Goal: Transaction & Acquisition: Purchase product/service

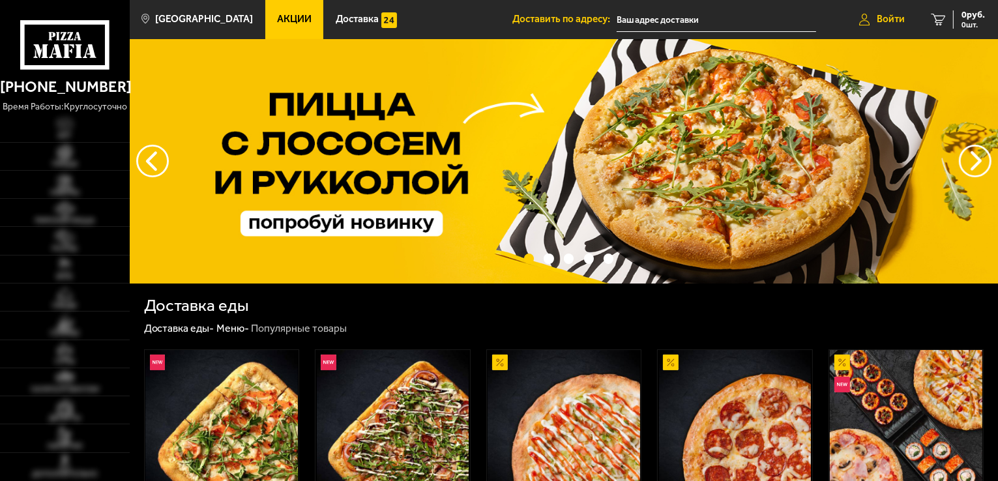
click at [901, 17] on span "Войти" at bounding box center [891, 19] width 28 height 10
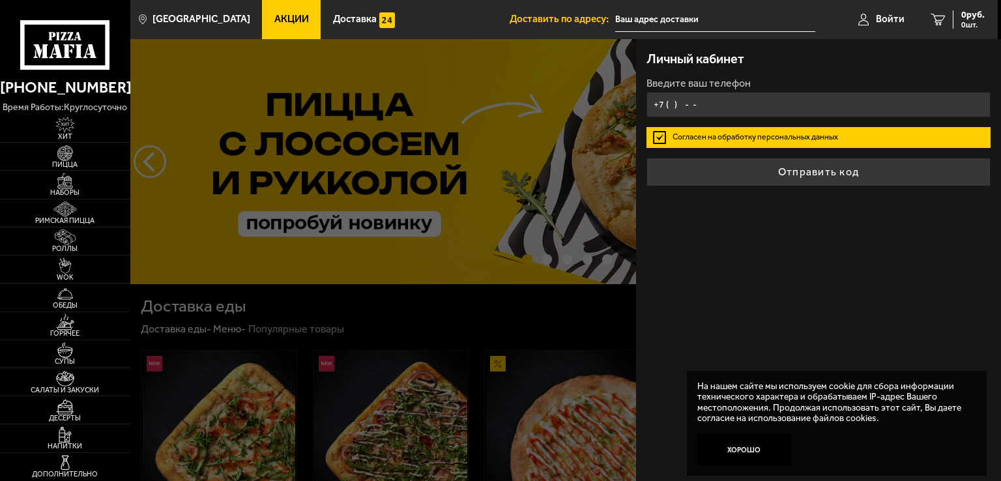
click at [728, 96] on input "+7 ( ) - -" at bounding box center [819, 104] width 344 height 25
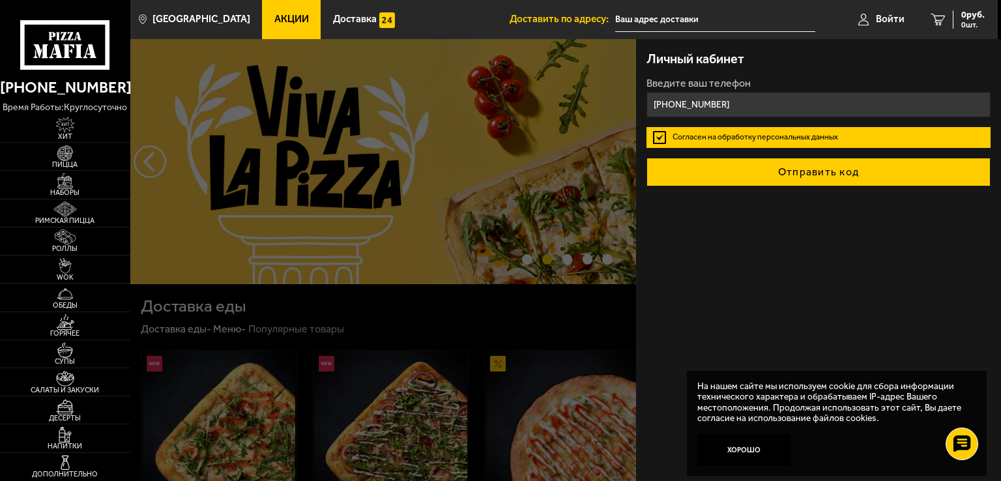
type input "+7 (961) 800-59-41"
click at [808, 165] on button "Отправить код" at bounding box center [819, 172] width 344 height 29
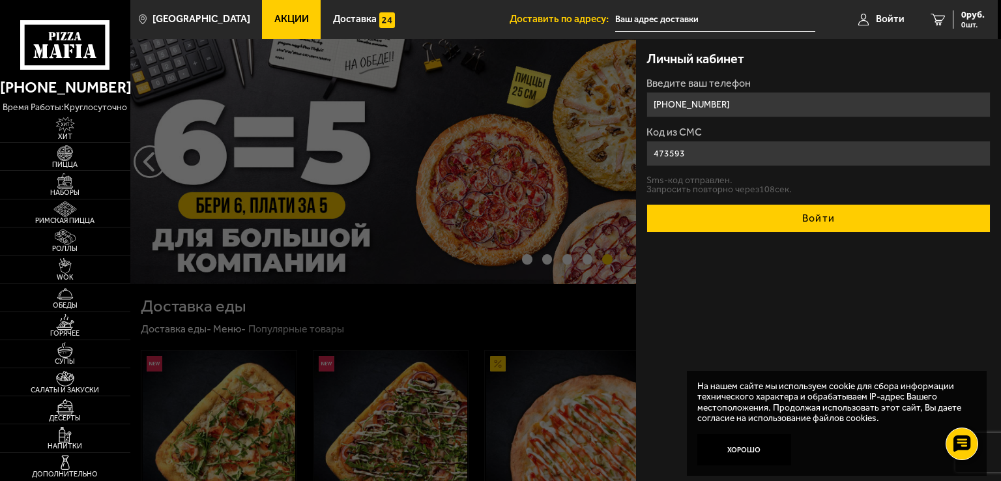
type input "473593"
click at [813, 212] on button "Войти" at bounding box center [819, 218] width 344 height 29
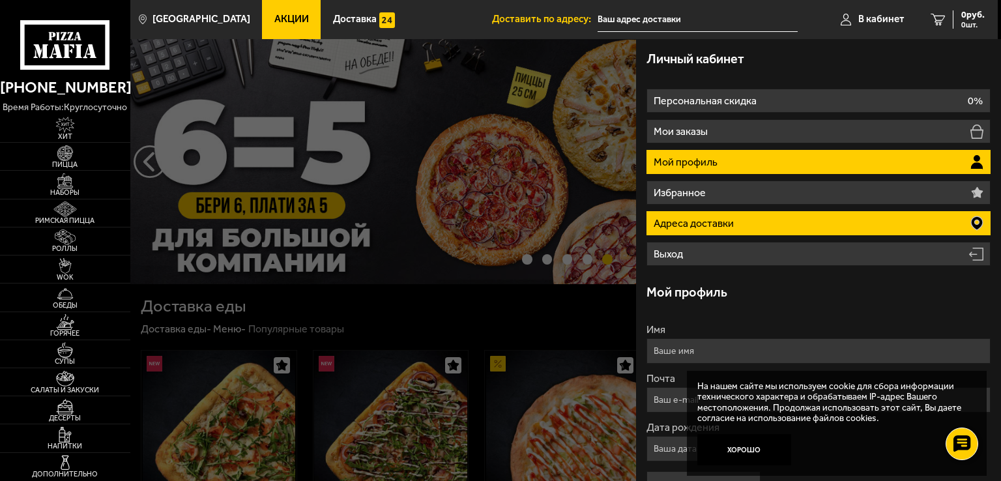
click at [857, 231] on li "Адреса доставки" at bounding box center [819, 223] width 344 height 24
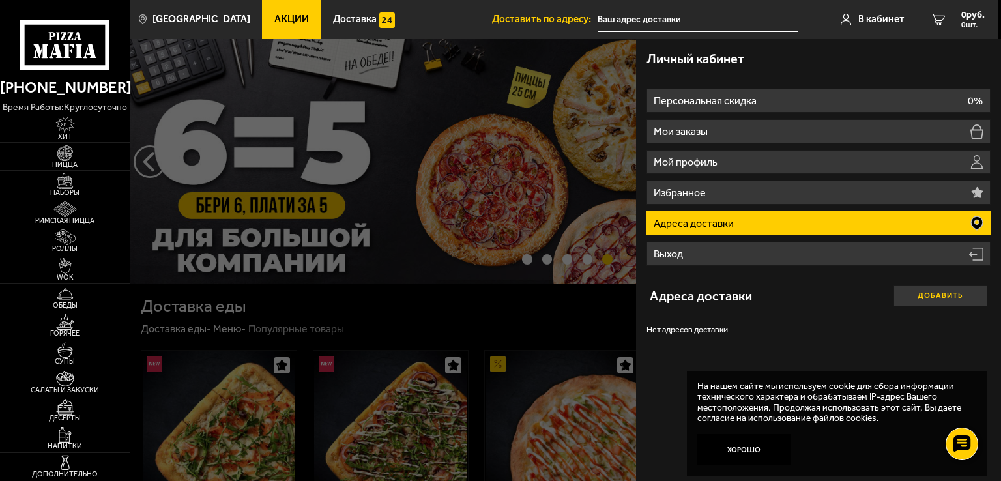
click at [929, 295] on button "Добавить" at bounding box center [941, 295] width 94 height 21
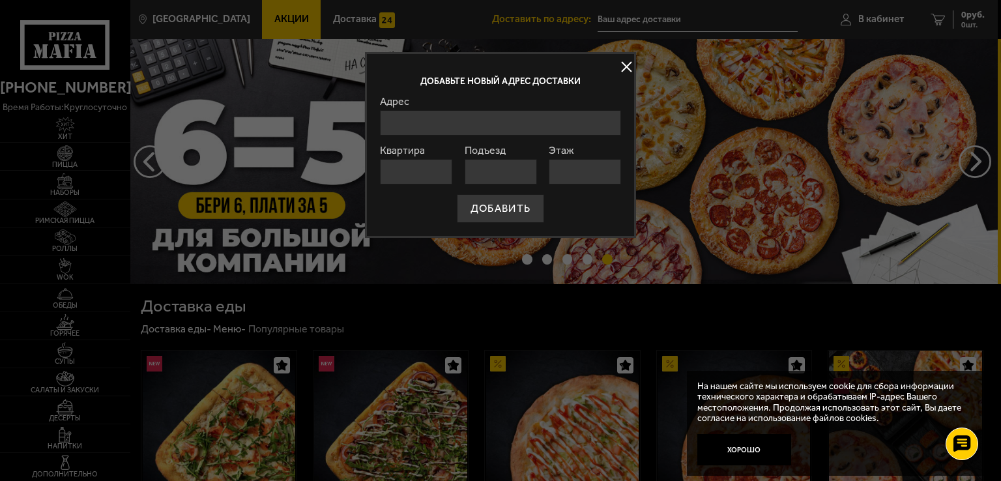
click at [411, 122] on input "Адрес" at bounding box center [500, 122] width 241 height 25
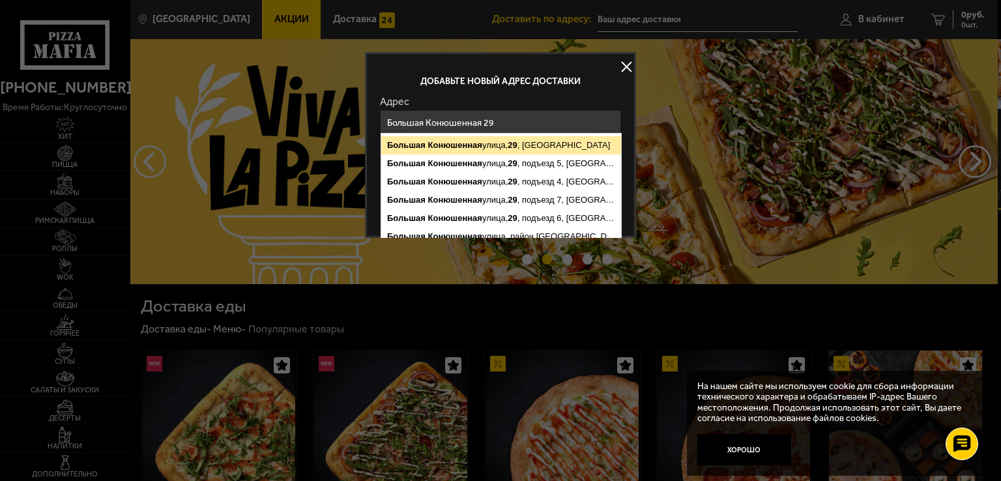
click at [493, 143] on ymaps "Большая Конюшенная улица, 29 , Санкт-Петербург" at bounding box center [501, 145] width 240 height 18
type input "Санкт-Петербург, Большая Конюшенная улица, 29"
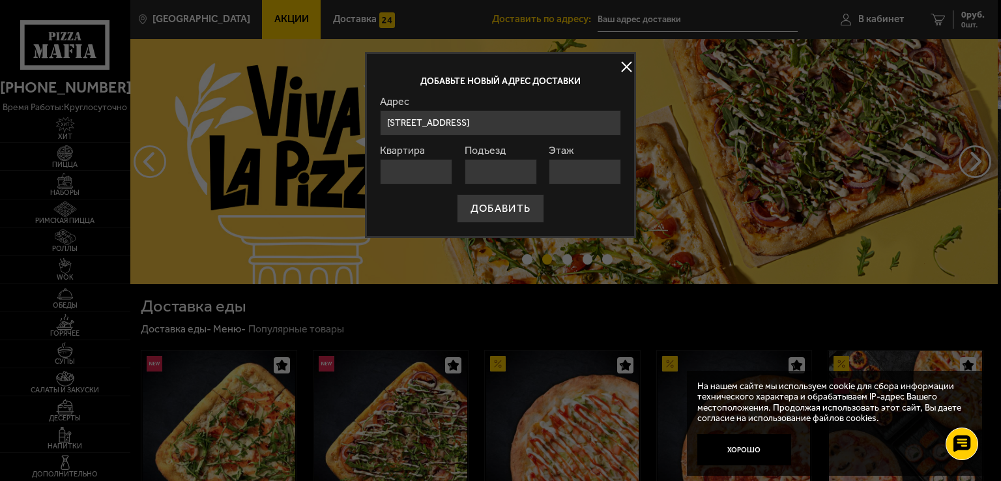
click at [433, 167] on input "Квартира" at bounding box center [416, 171] width 72 height 25
click at [490, 170] on input "Подъезд" at bounding box center [501, 171] width 72 height 25
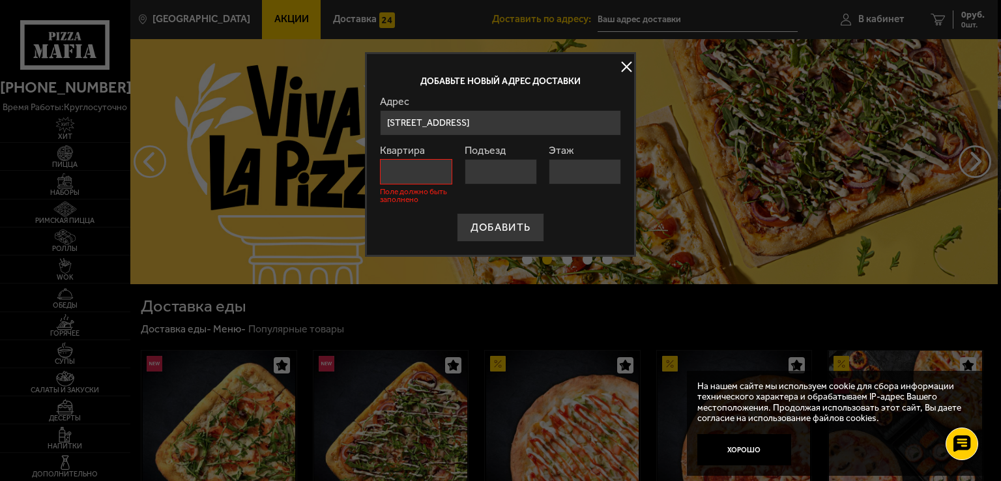
click at [431, 175] on input "Квартира" at bounding box center [416, 171] width 72 height 25
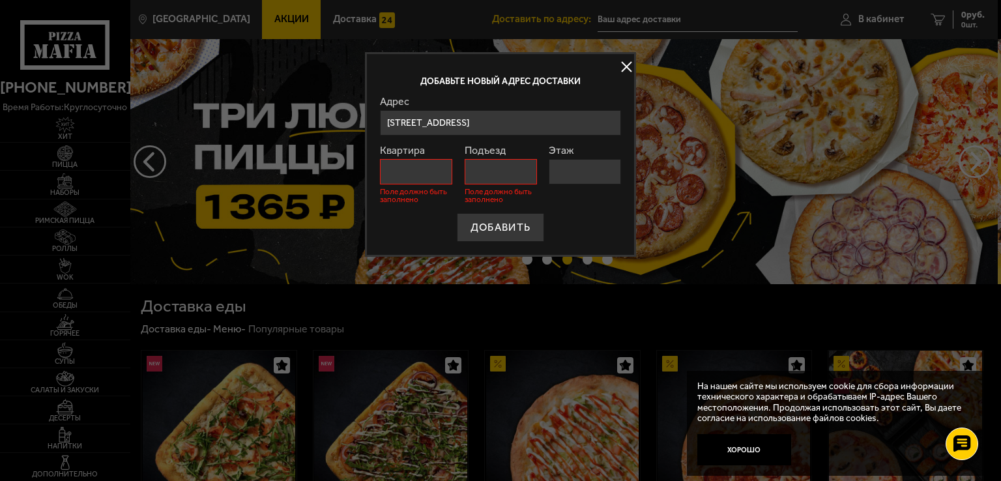
click at [431, 175] on input "Квартира" at bounding box center [416, 171] width 72 height 25
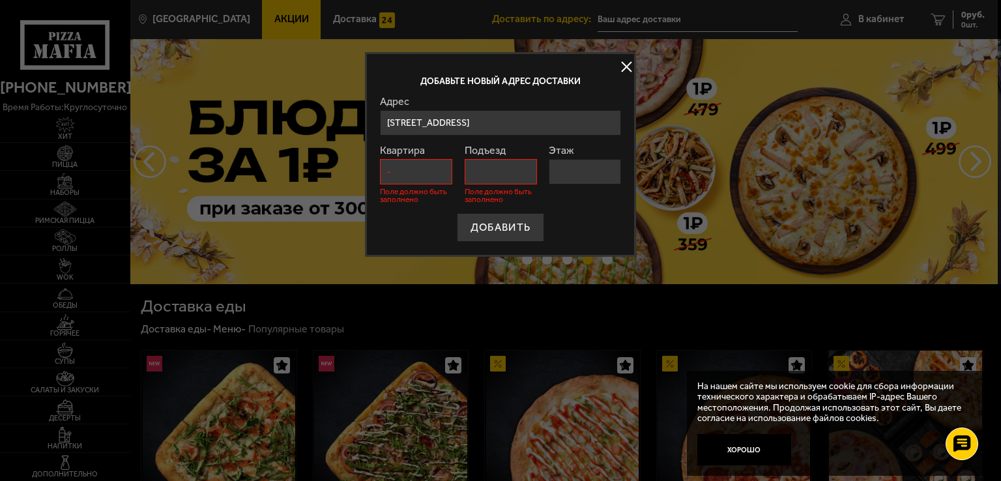
type input "-"
click at [465, 173] on input "Подъезд" at bounding box center [501, 171] width 72 height 25
click at [558, 170] on input "Этаж" at bounding box center [585, 171] width 72 height 25
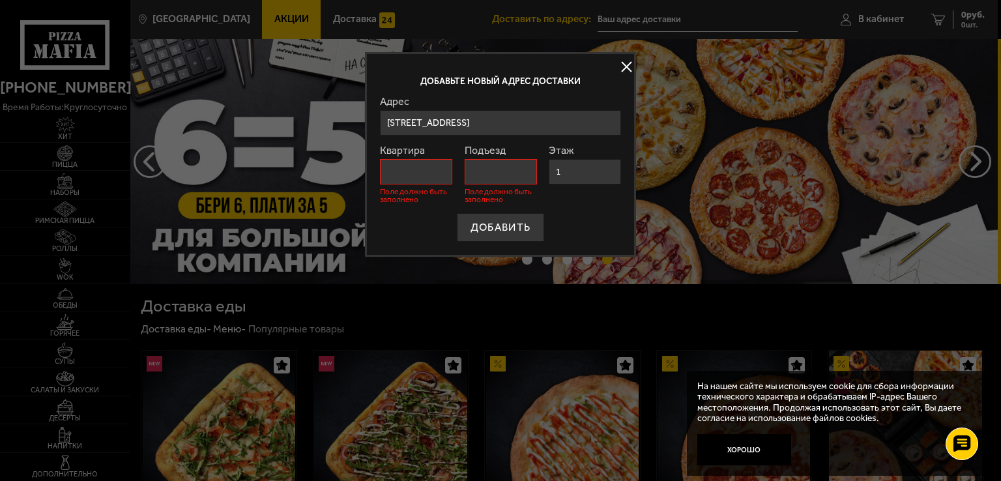
type input "1"
click at [515, 169] on input "Подъезд" at bounding box center [501, 171] width 72 height 25
type input "-"
type input "0"
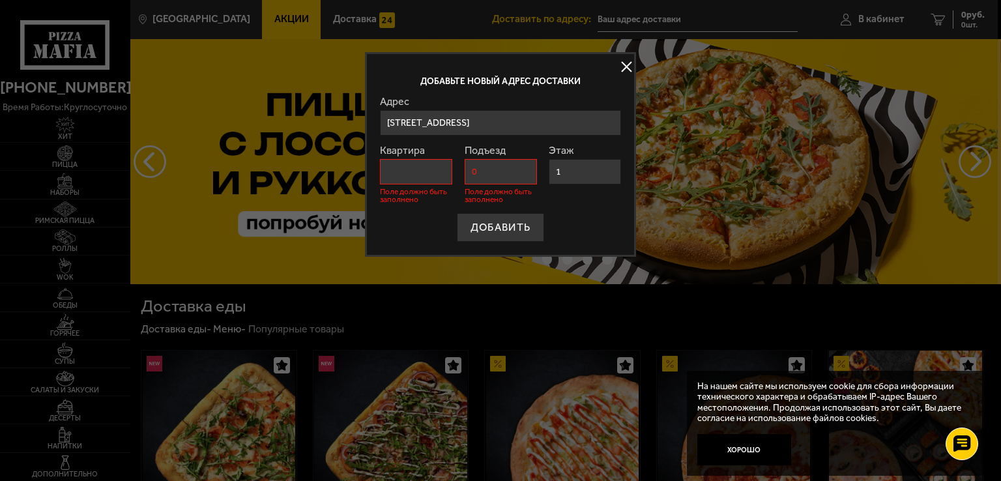
click at [438, 177] on input "Квартира" at bounding box center [416, 171] width 72 height 25
type input "0"
click at [538, 214] on button "ДОБАВИТЬ" at bounding box center [500, 227] width 87 height 29
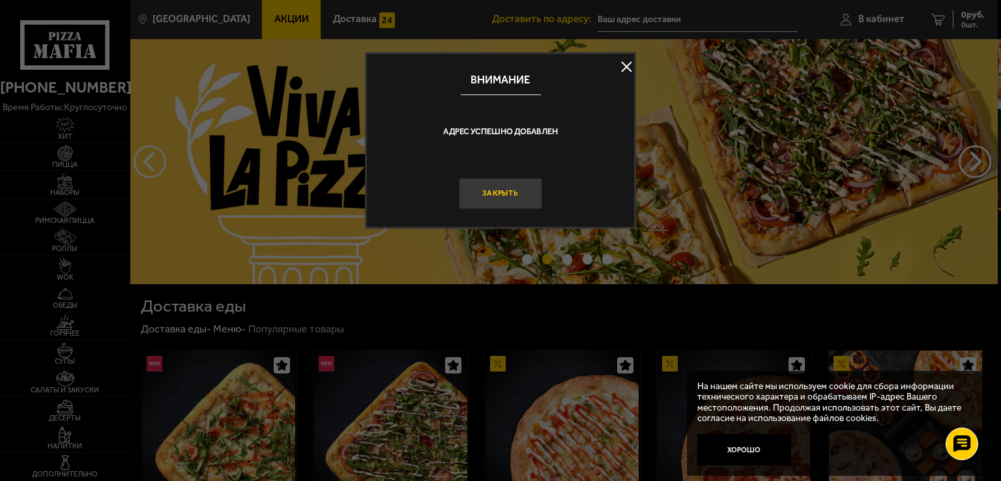
click at [503, 197] on button "Закрыть" at bounding box center [500, 193] width 83 height 31
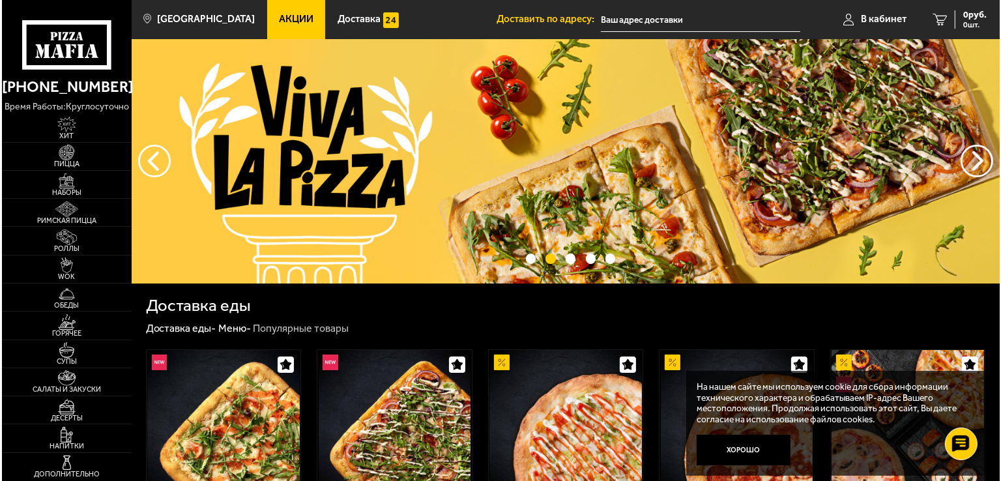
scroll to position [196, 0]
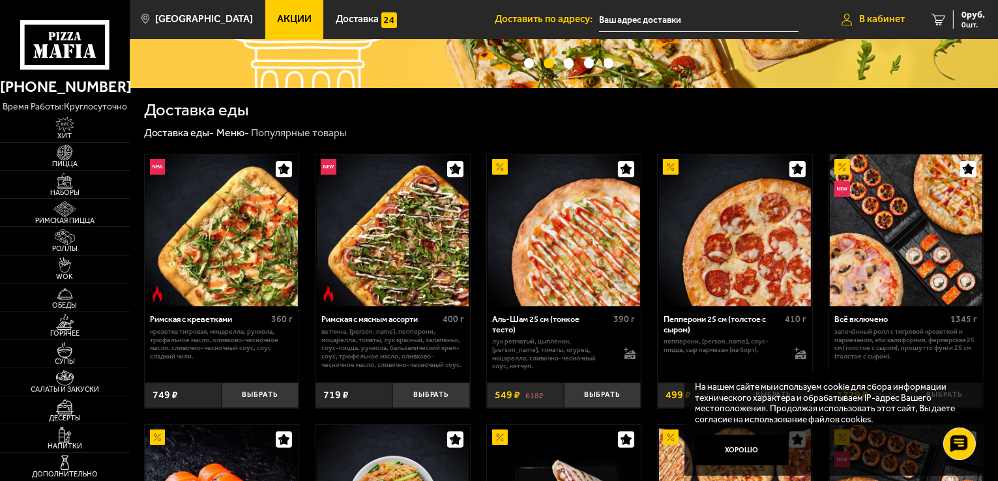
click at [883, 16] on span "В кабинет" at bounding box center [882, 19] width 46 height 10
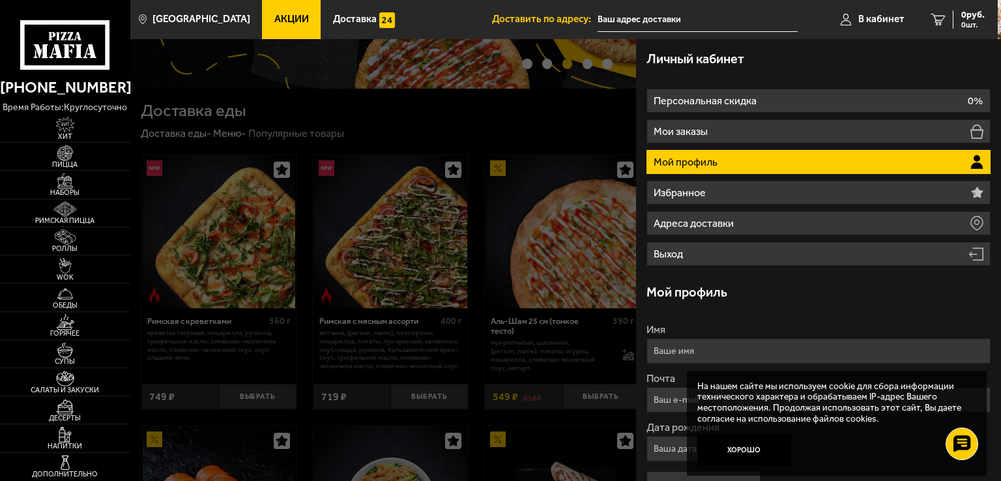
click at [738, 355] on input "Имя" at bounding box center [819, 350] width 344 height 25
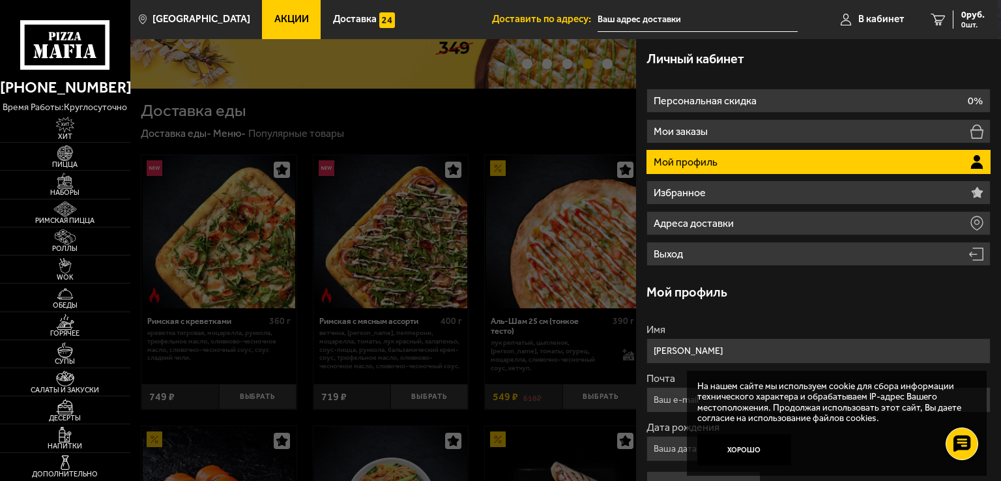
type input "Кристина"
click at [648, 400] on input "Почта" at bounding box center [819, 399] width 344 height 25
drag, startPoint x: 660, startPoint y: 430, endPoint x: 657, endPoint y: 444, distance: 14.1
click at [660, 433] on label "Дата рождения" at bounding box center [819, 438] width 344 height 10
click at [660, 447] on input "Дата рождения" at bounding box center [712, 459] width 130 height 25
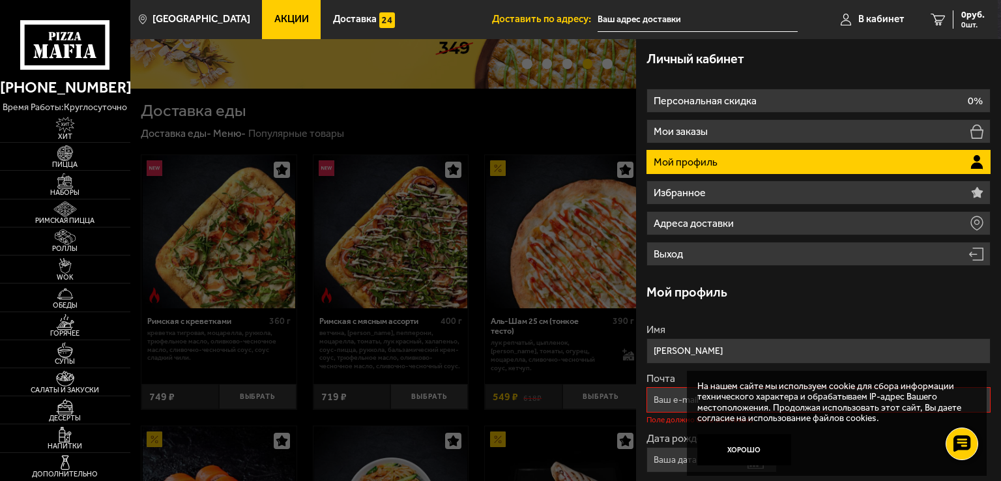
click at [667, 407] on input "Почта" at bounding box center [819, 399] width 344 height 25
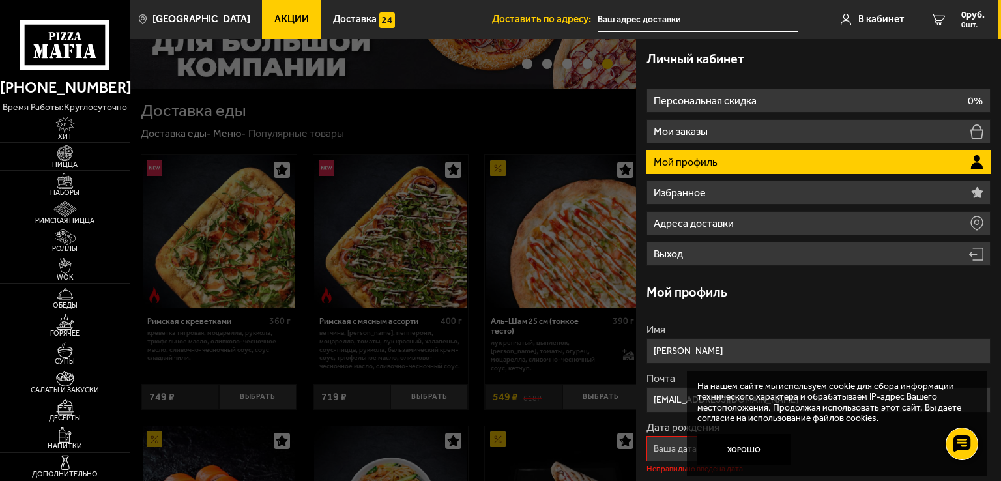
scroll to position [151, 0]
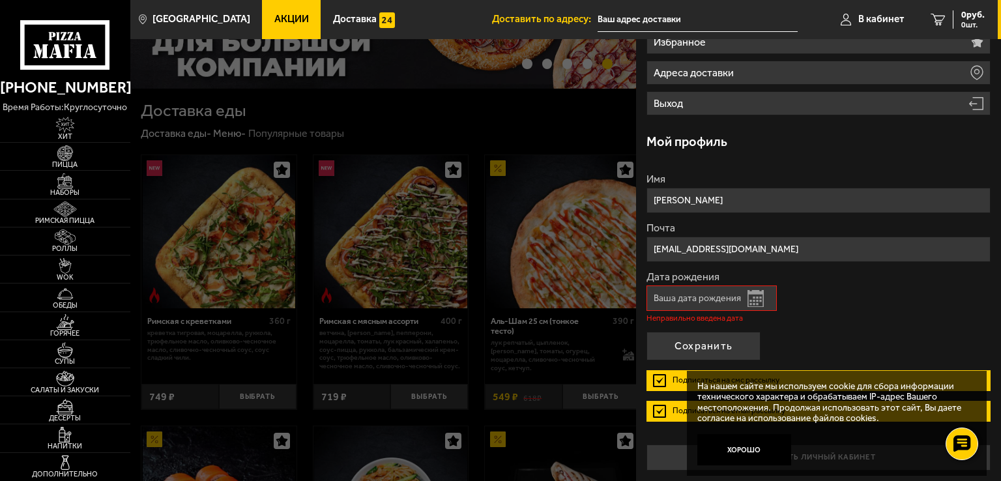
type input "krissstina@mail.ru"
click at [668, 293] on input "Дата рождения" at bounding box center [712, 297] width 130 height 25
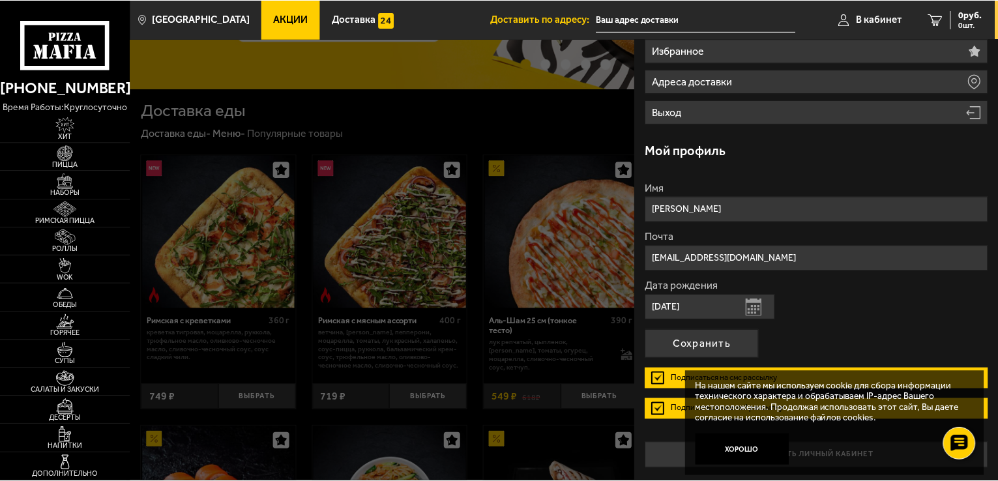
scroll to position [139, 0]
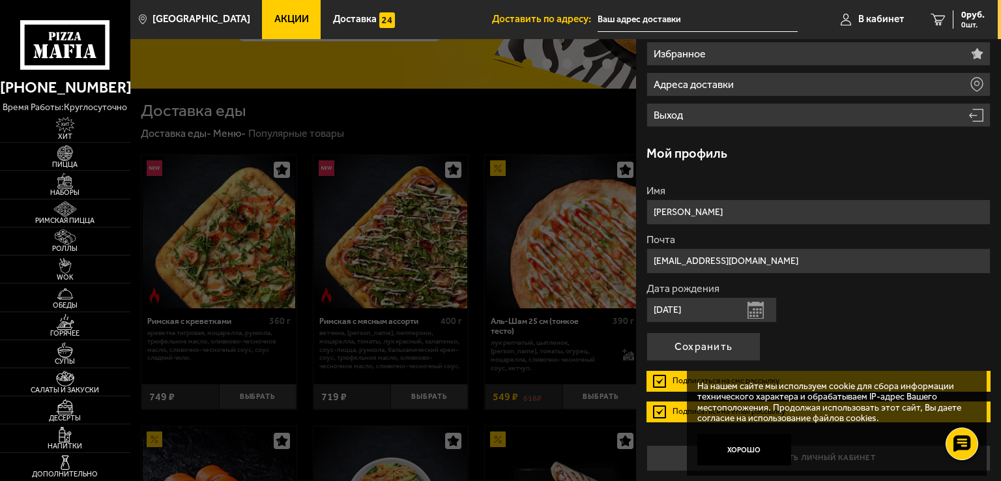
type input "01.10.1986"
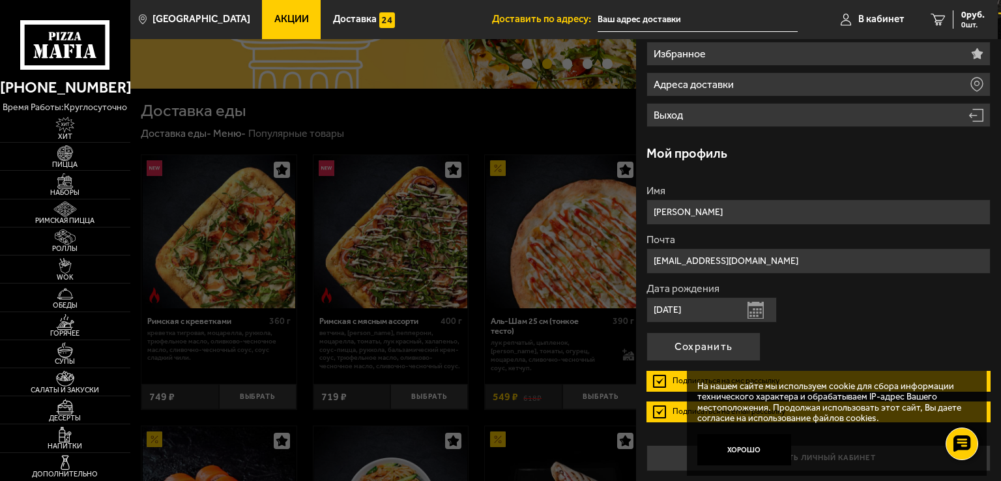
click at [660, 375] on label "Подписаться на смс рассылку" at bounding box center [819, 381] width 344 height 21
click at [0, 0] on input "Подписаться на смс рассылку" at bounding box center [0, 0] width 0 height 0
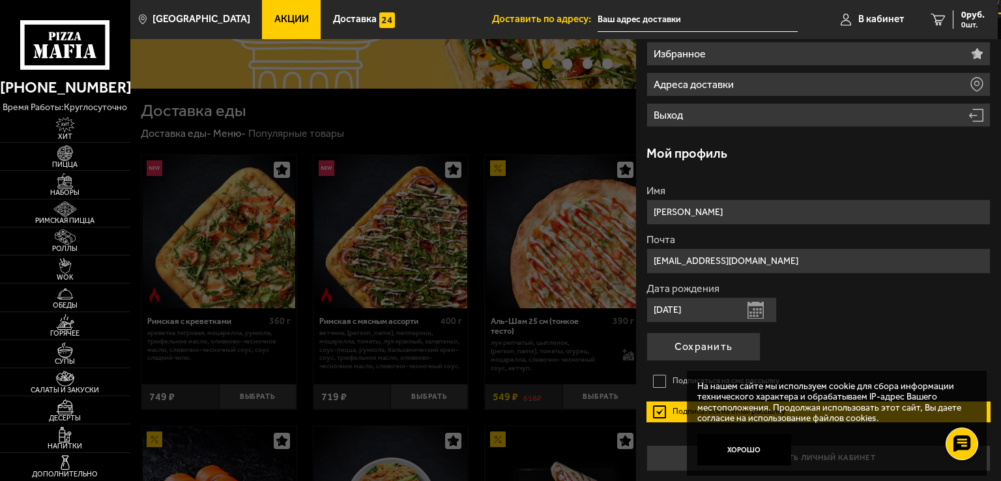
click at [658, 407] on label "Подписаться на email рассылку" at bounding box center [819, 412] width 344 height 21
click at [0, 0] on input "Подписаться на email рассылку" at bounding box center [0, 0] width 0 height 0
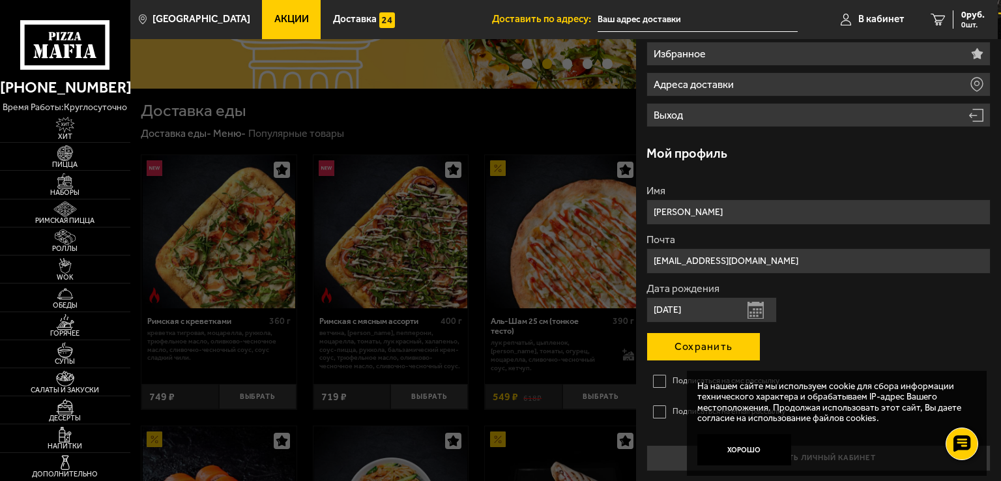
click at [688, 347] on button "Сохранить" at bounding box center [704, 346] width 114 height 29
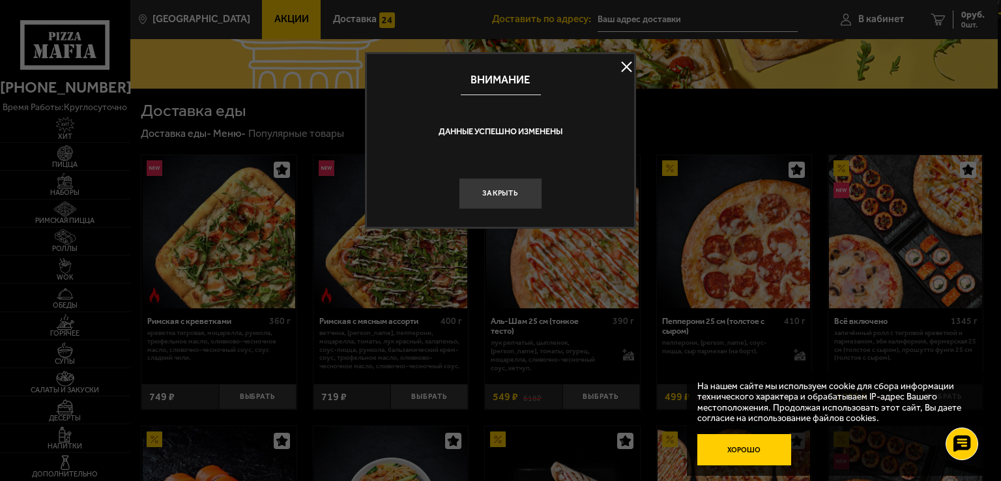
click at [748, 446] on button "Хорошо" at bounding box center [744, 449] width 94 height 31
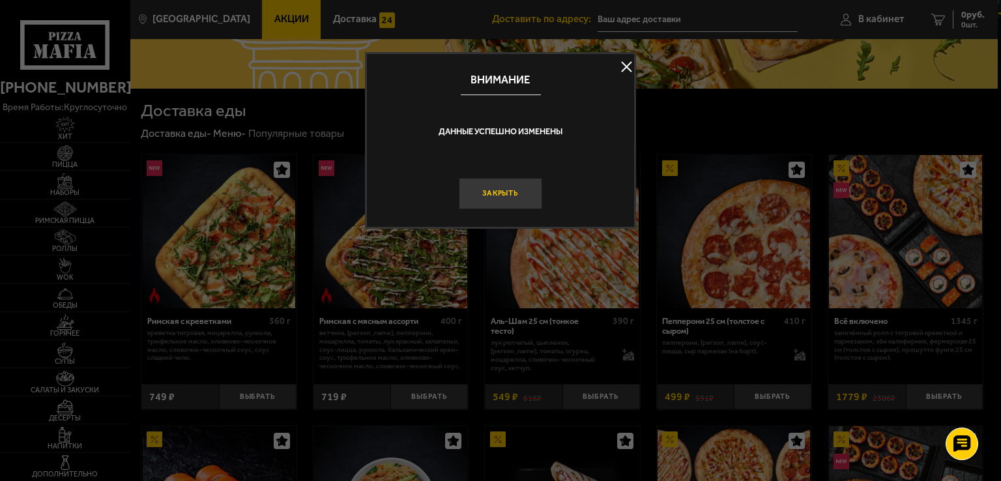
click at [518, 194] on button "Закрыть" at bounding box center [500, 193] width 83 height 31
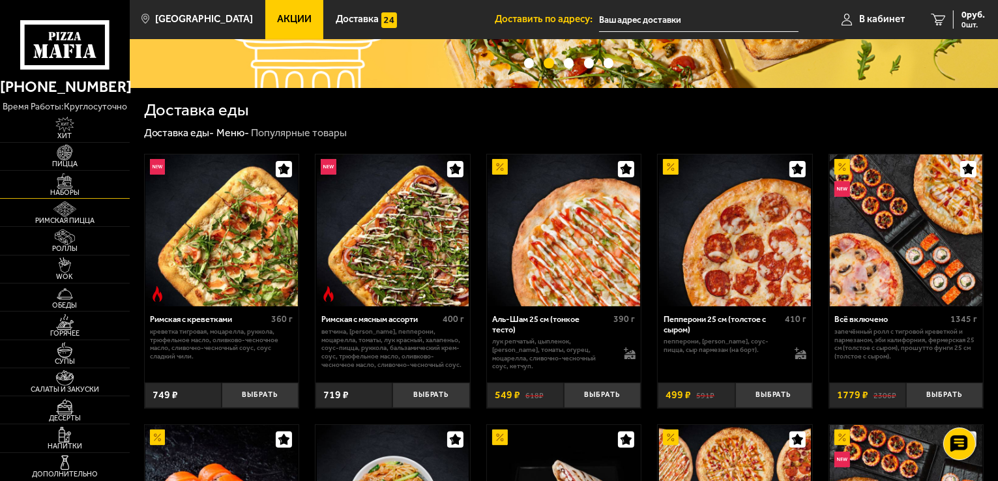
click at [66, 186] on img at bounding box center [65, 181] width 40 height 16
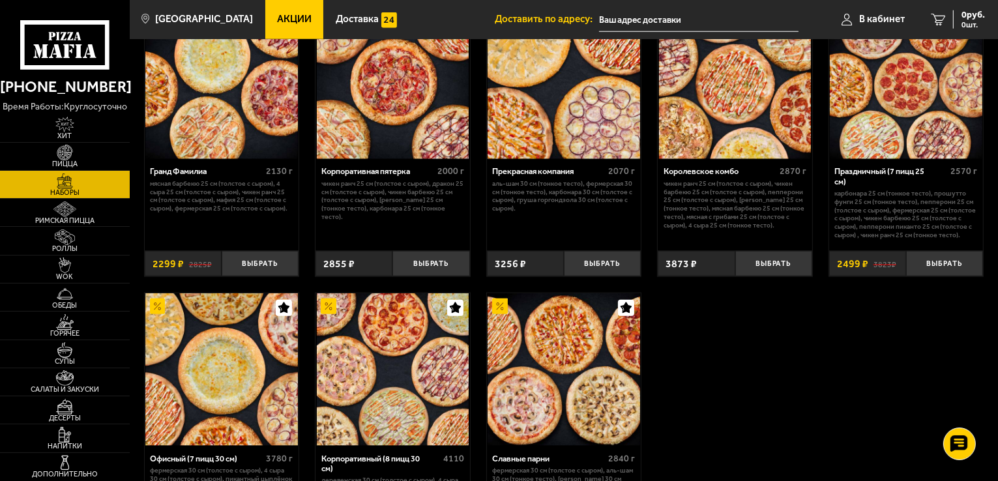
scroll to position [1564, 0]
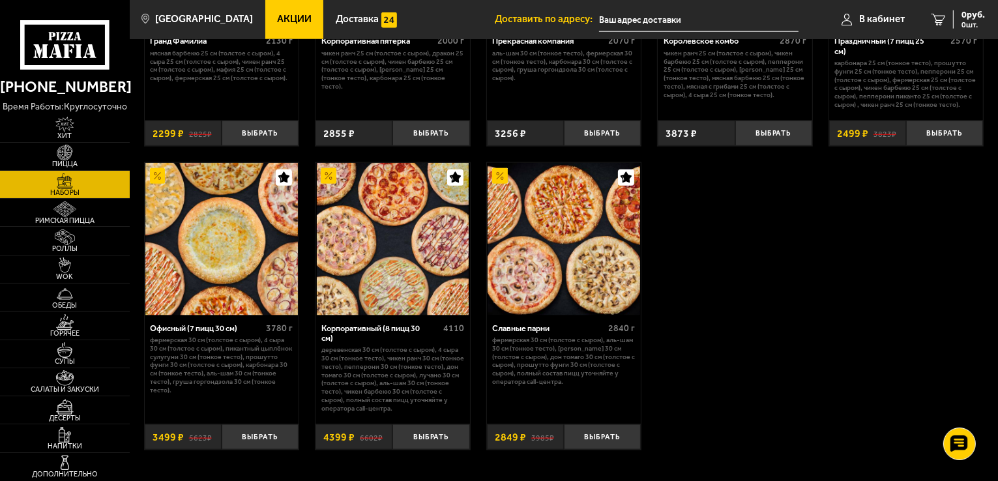
click at [574, 287] on img at bounding box center [564, 239] width 153 height 153
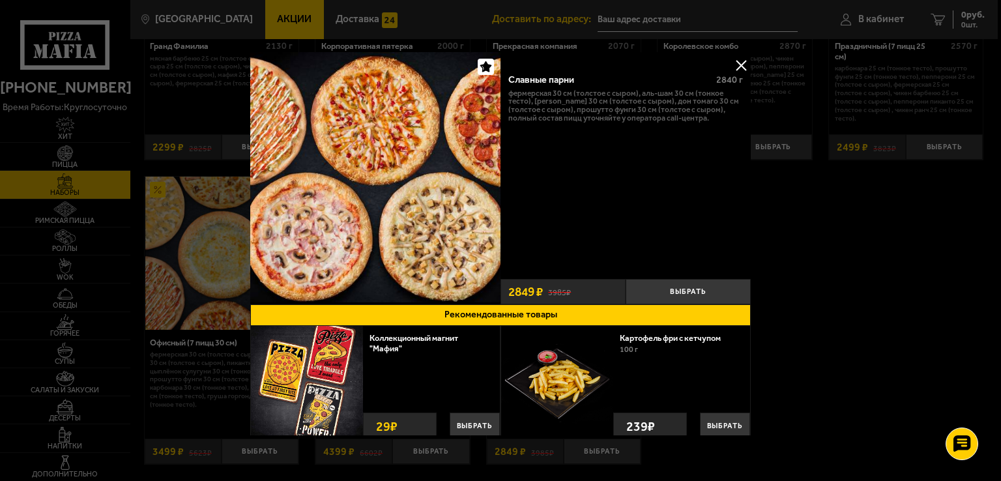
click at [733, 58] on button at bounding box center [741, 65] width 20 height 20
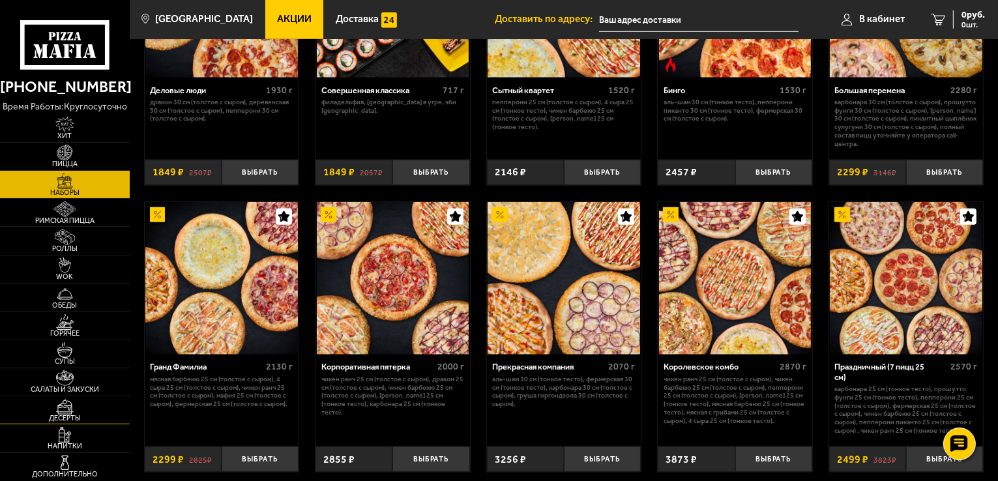
scroll to position [1304, 0]
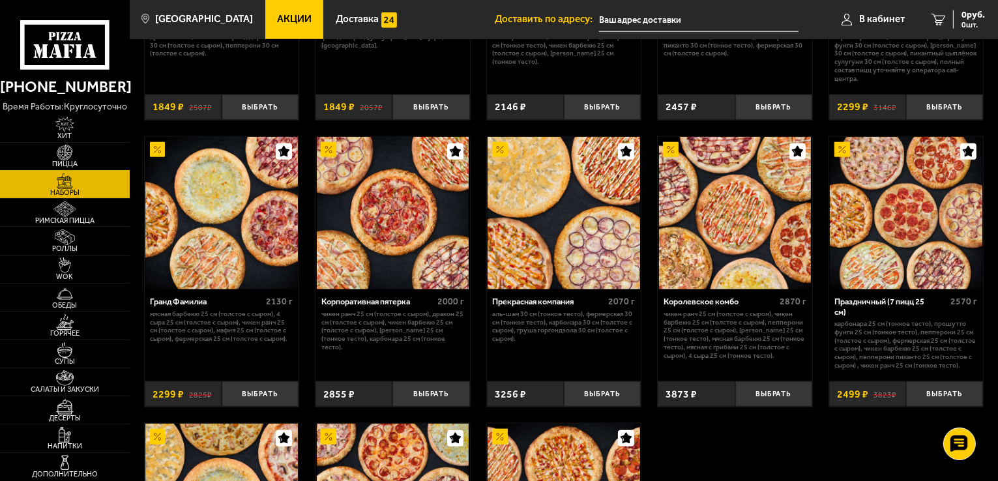
click at [67, 158] on img at bounding box center [65, 153] width 40 height 16
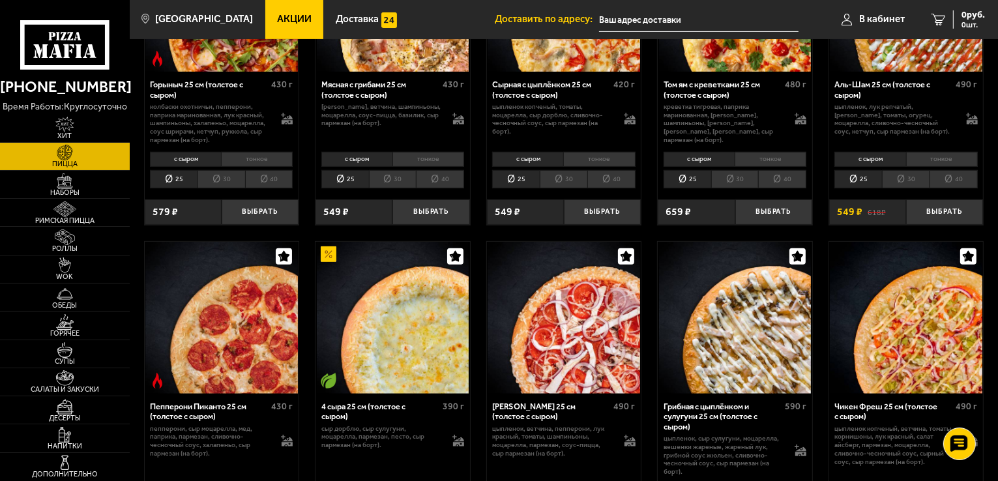
scroll to position [717, 0]
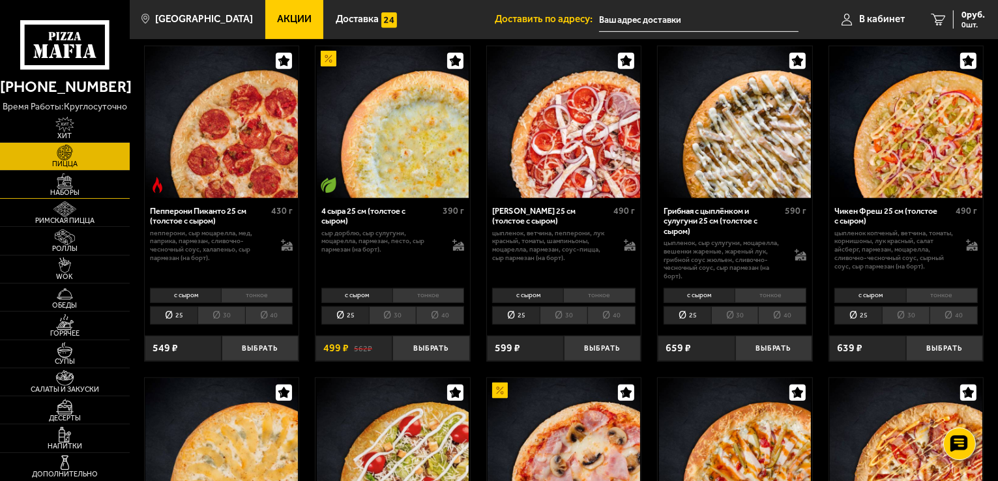
click at [81, 186] on img at bounding box center [65, 181] width 40 height 16
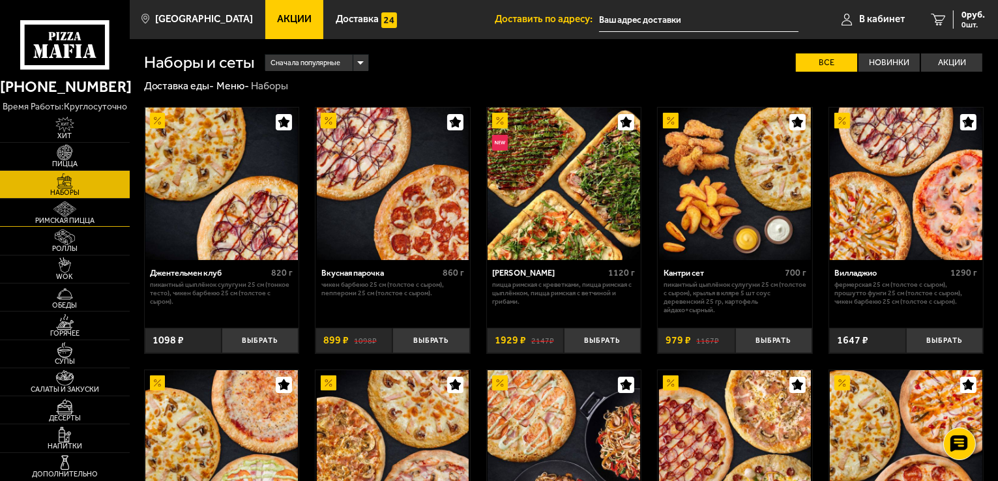
click at [76, 217] on span "Римская пицца" at bounding box center [65, 220] width 130 height 7
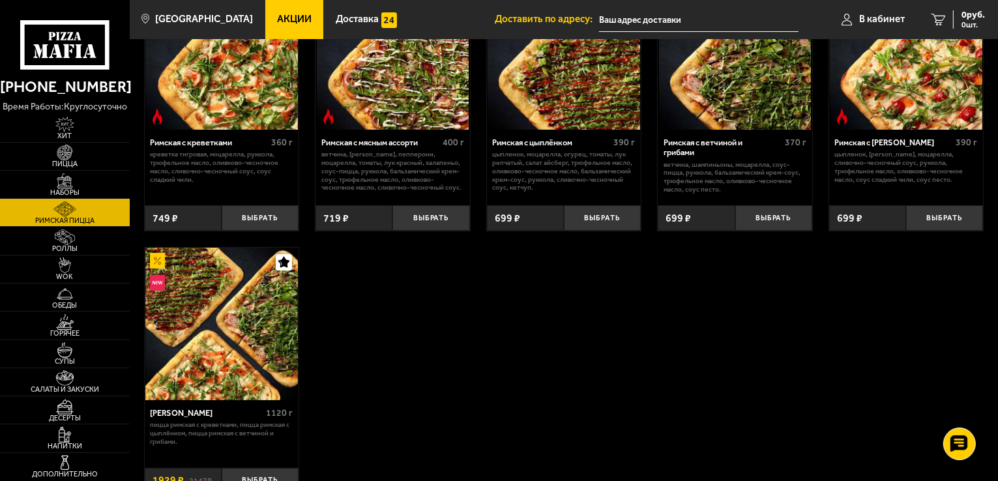
scroll to position [261, 0]
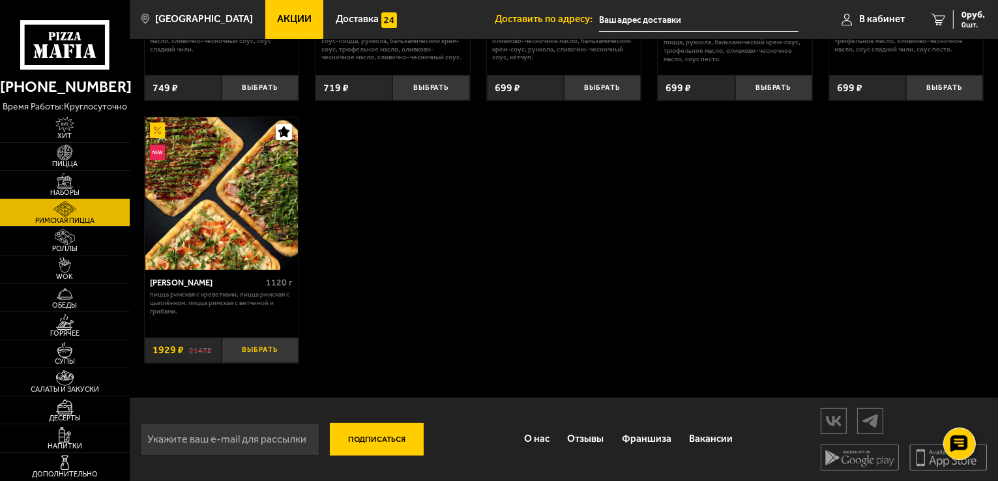
click at [250, 351] on button "Выбрать" at bounding box center [260, 350] width 77 height 25
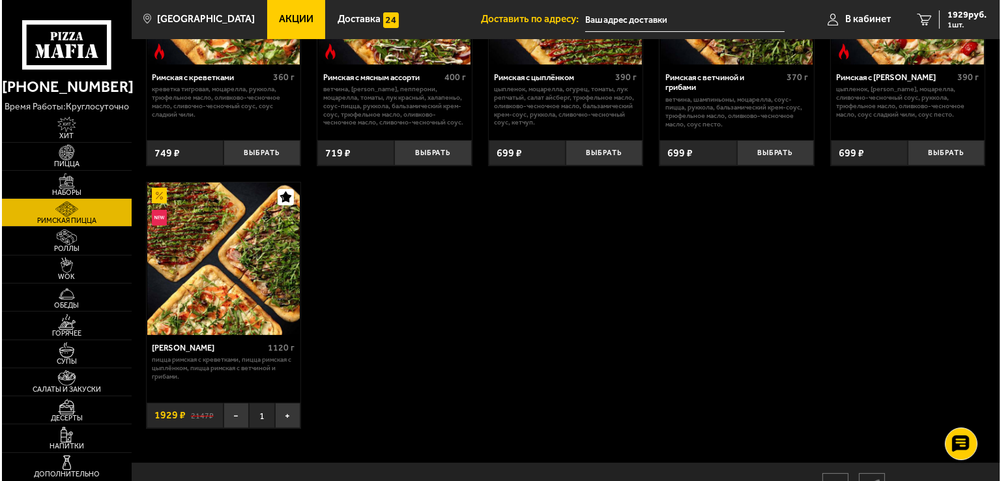
scroll to position [130, 0]
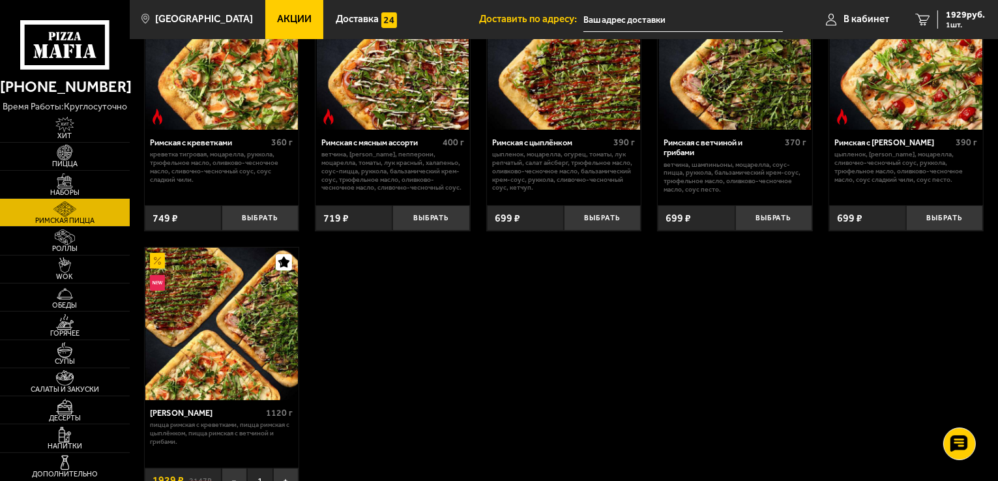
click at [259, 315] on img at bounding box center [221, 324] width 153 height 153
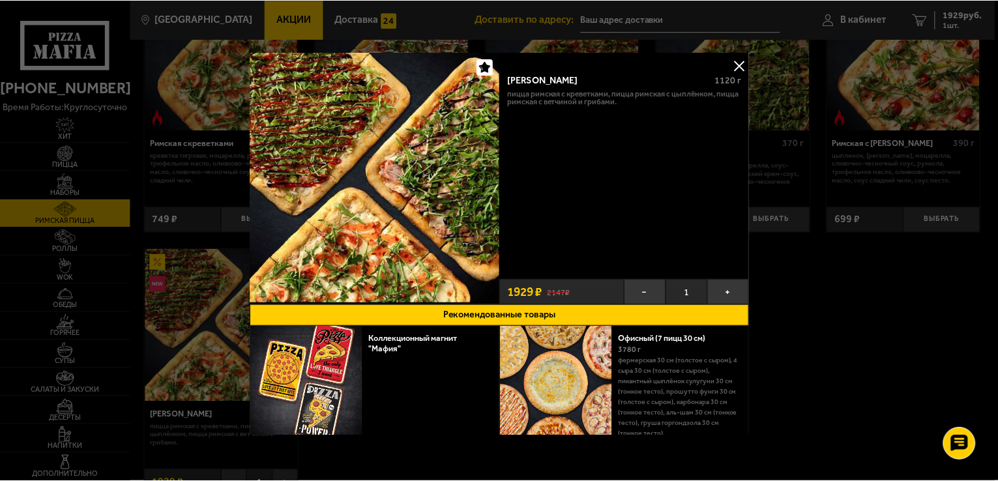
scroll to position [56, 0]
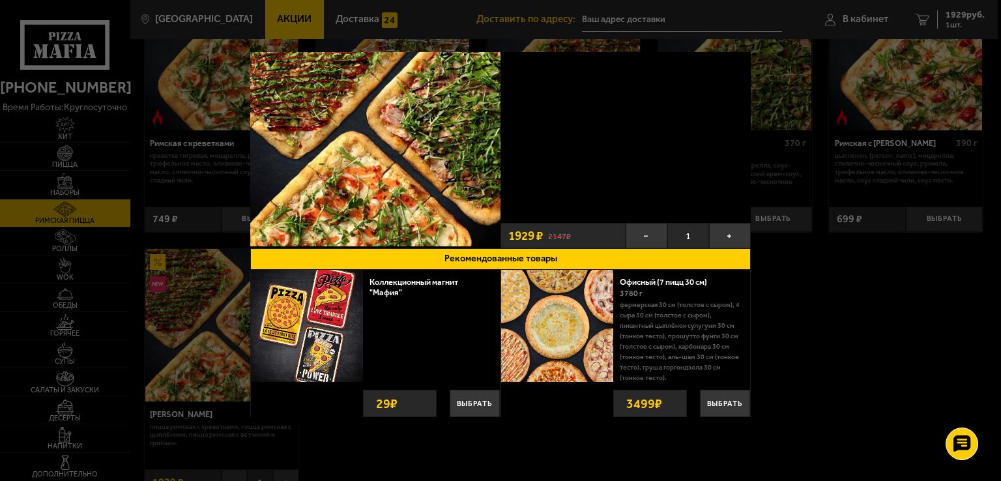
click at [804, 347] on div at bounding box center [500, 240] width 1001 height 481
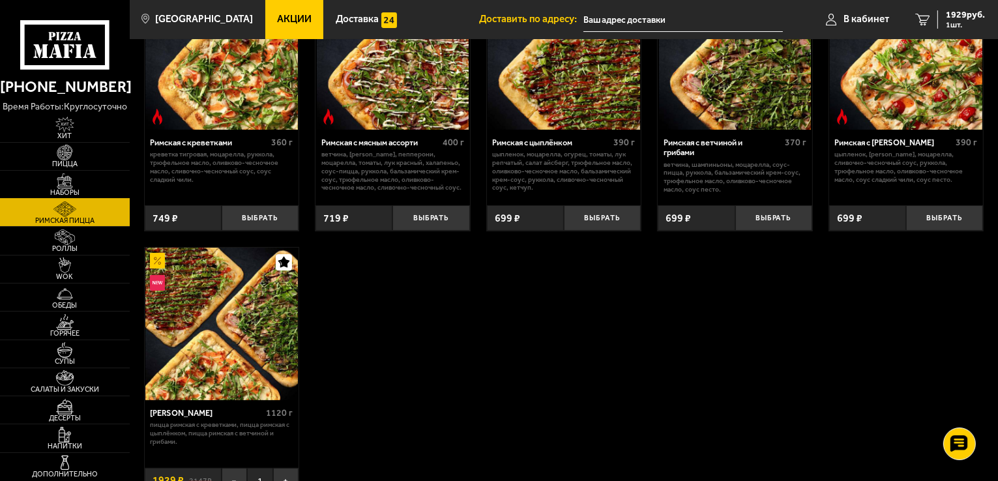
click at [70, 194] on span "Наборы" at bounding box center [65, 192] width 130 height 7
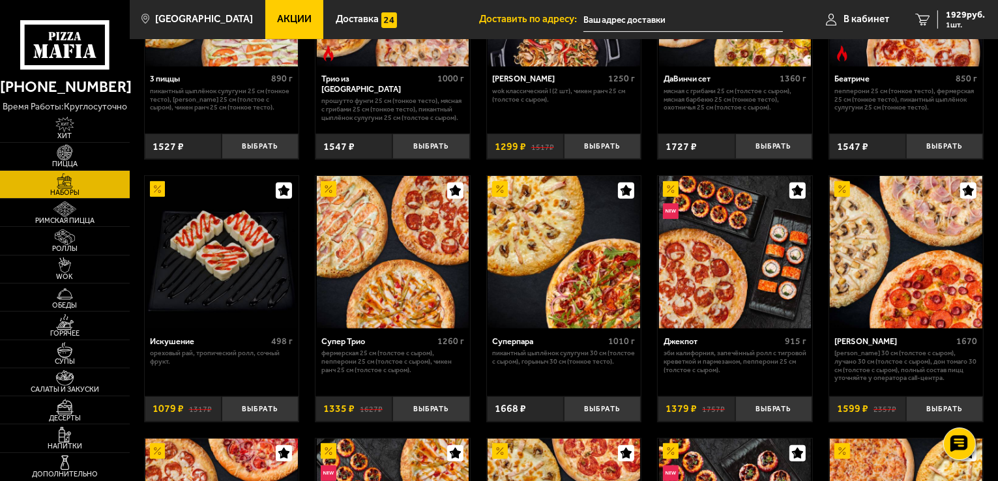
scroll to position [587, 0]
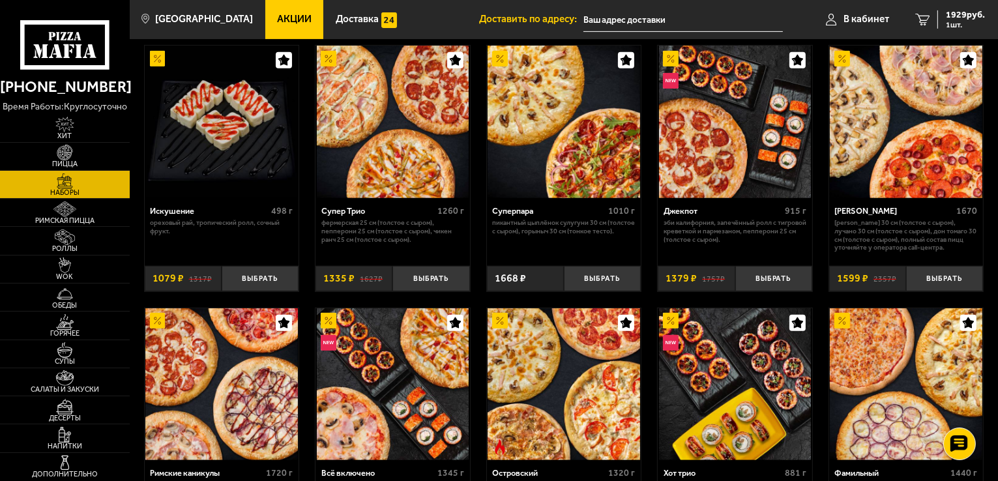
click at [947, 162] on img at bounding box center [906, 122] width 153 height 153
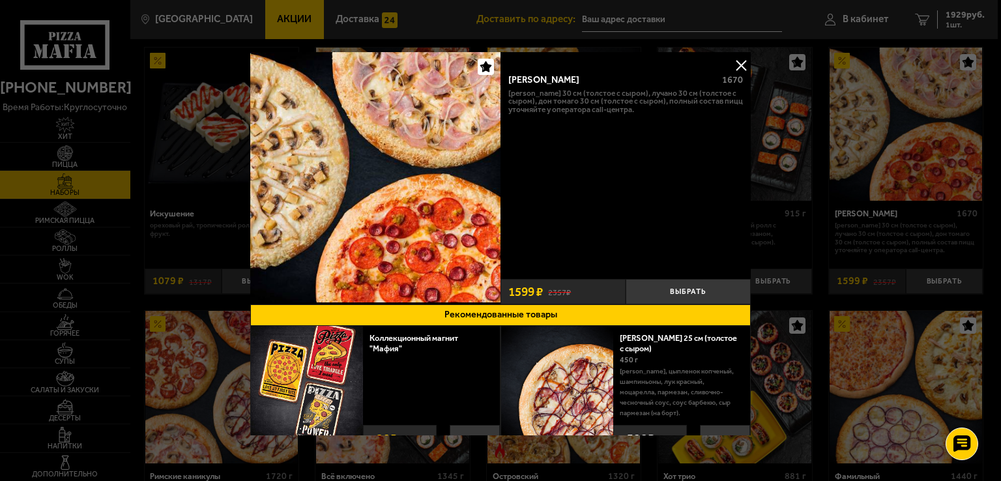
click at [741, 65] on button at bounding box center [741, 65] width 20 height 20
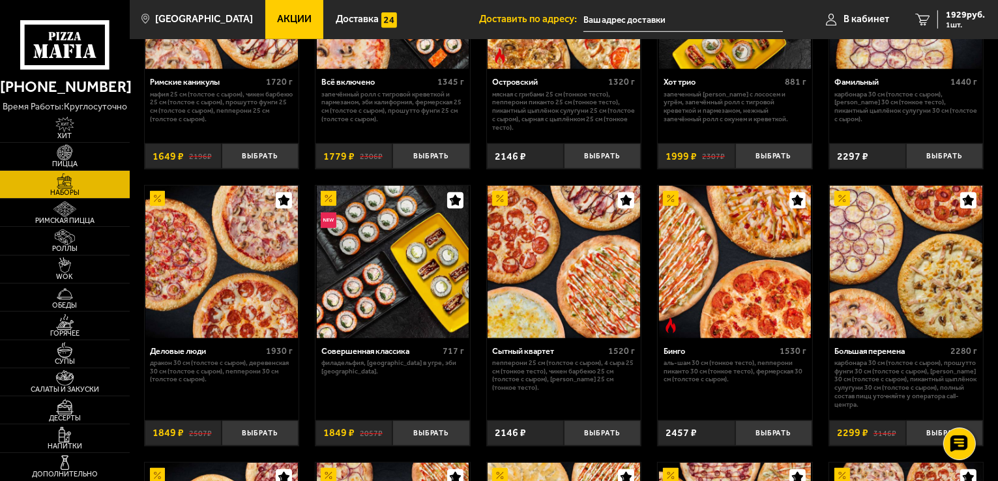
scroll to position [1043, 0]
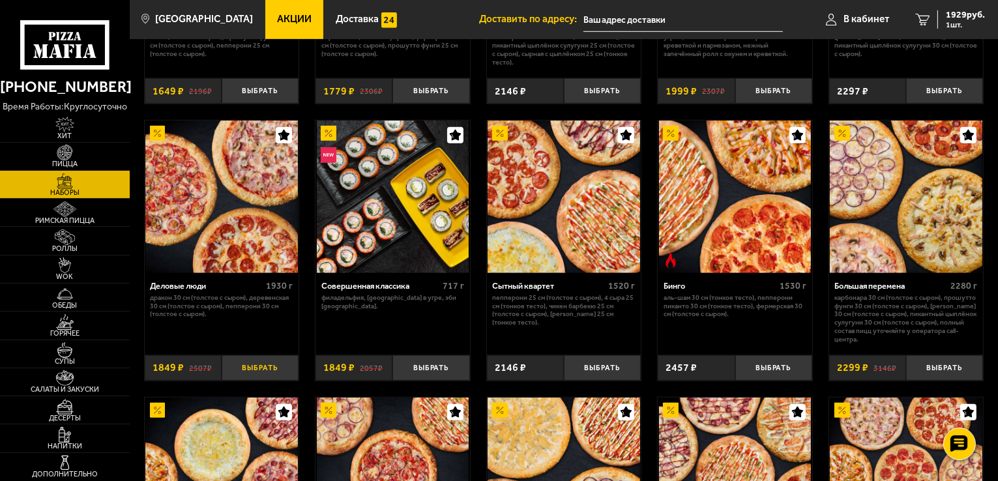
click at [264, 367] on button "Выбрать" at bounding box center [260, 367] width 77 height 25
click at [960, 26] on span "2 шт." at bounding box center [965, 25] width 39 height 8
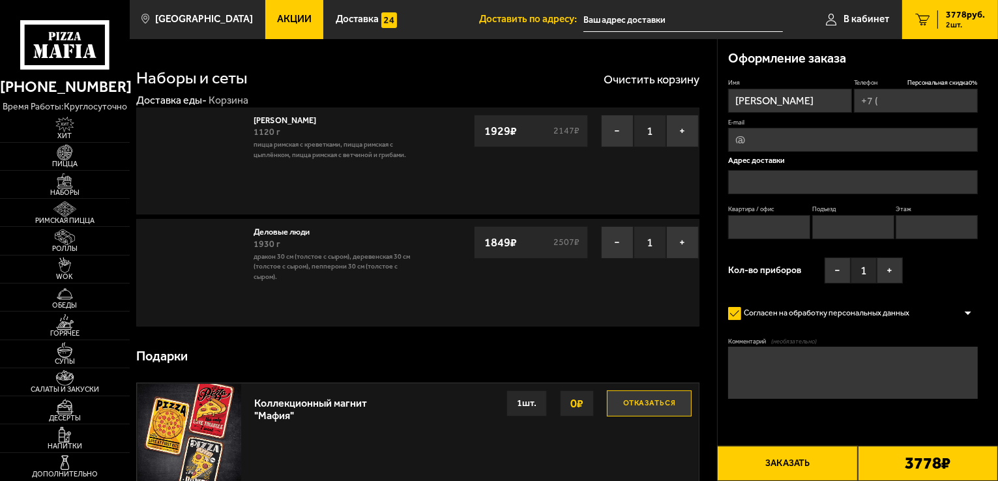
type input "+7 (961) 800-59-41"
type input "Санкт-Петербург, Большая Конюшенная улица, 29"
type input "0"
type input "1"
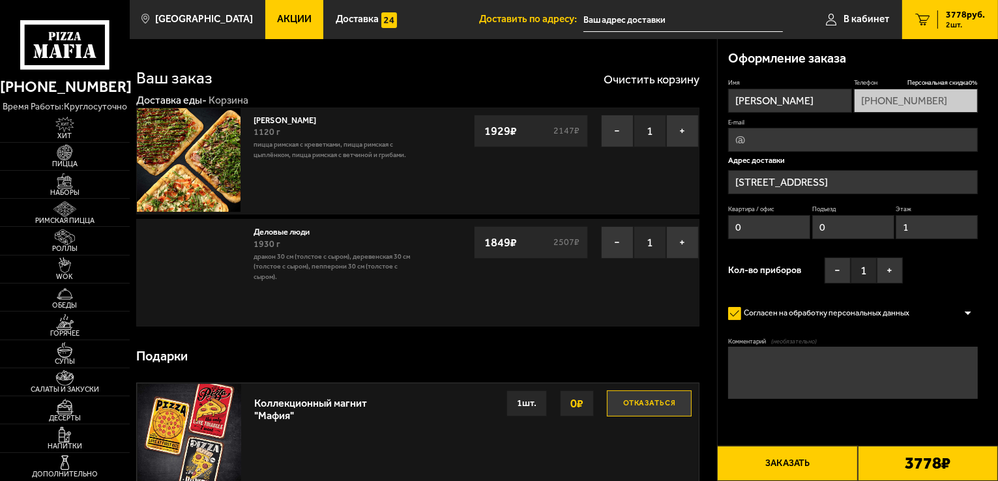
type input "Большая Конюшенная улица, 29"
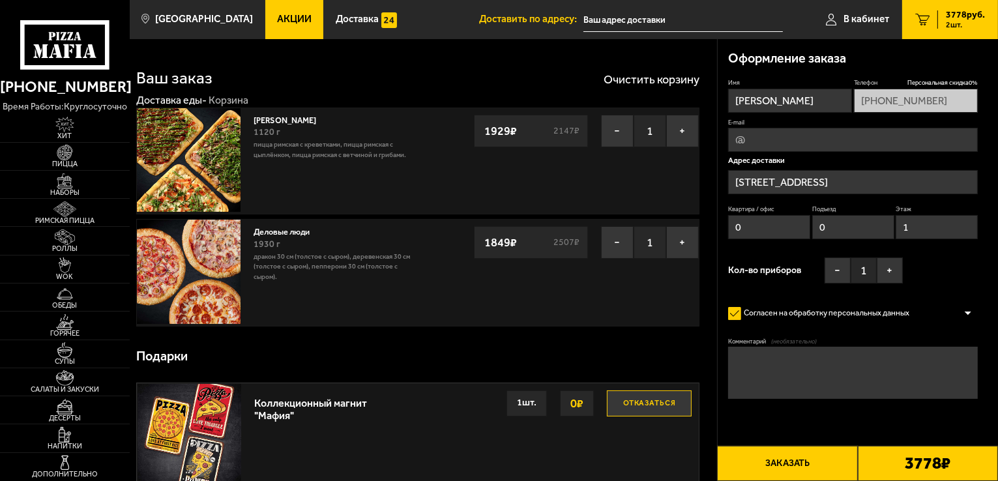
click at [798, 360] on textarea "Комментарий (необязательно)" at bounding box center [853, 373] width 250 height 52
type textarea "J"
type textarea "Щ"
click at [733, 359] on textarea "Офис Coleman Group." at bounding box center [853, 373] width 250 height 52
click at [899, 358] on textarea "БЦ Эра Хаус, Офис Coleman Group." at bounding box center [853, 373] width 250 height 52
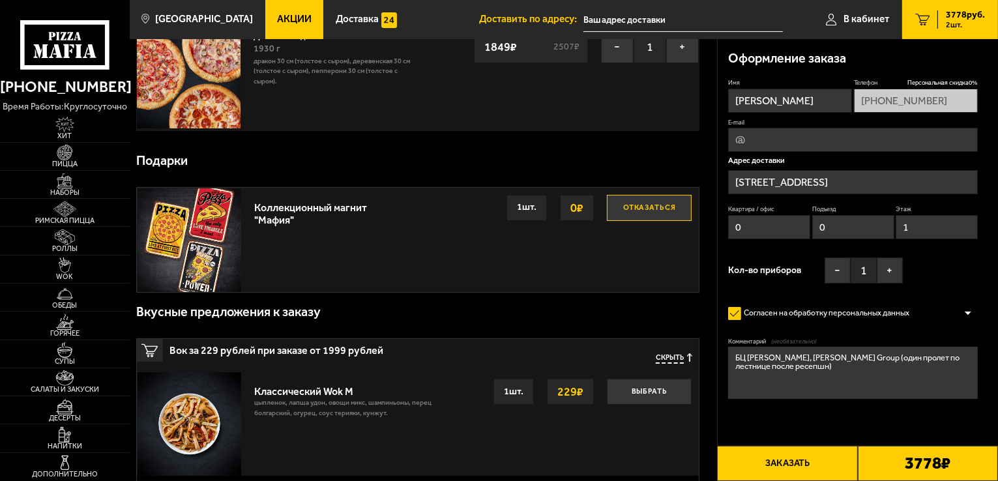
scroll to position [65, 0]
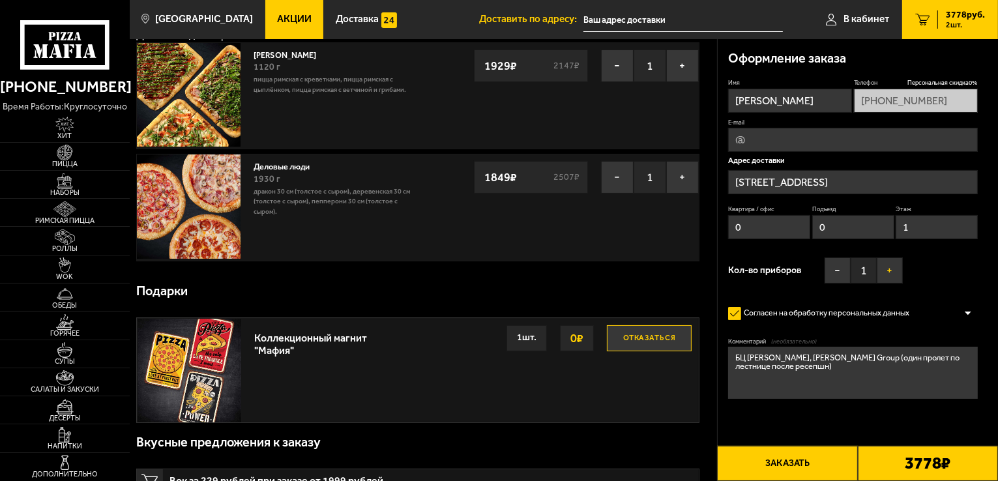
type textarea "БЦ Эра Хаус, Офис Coleman Group (один пролет по лестнице после ресепшн)"
click at [886, 274] on button "+" at bounding box center [890, 270] width 26 height 26
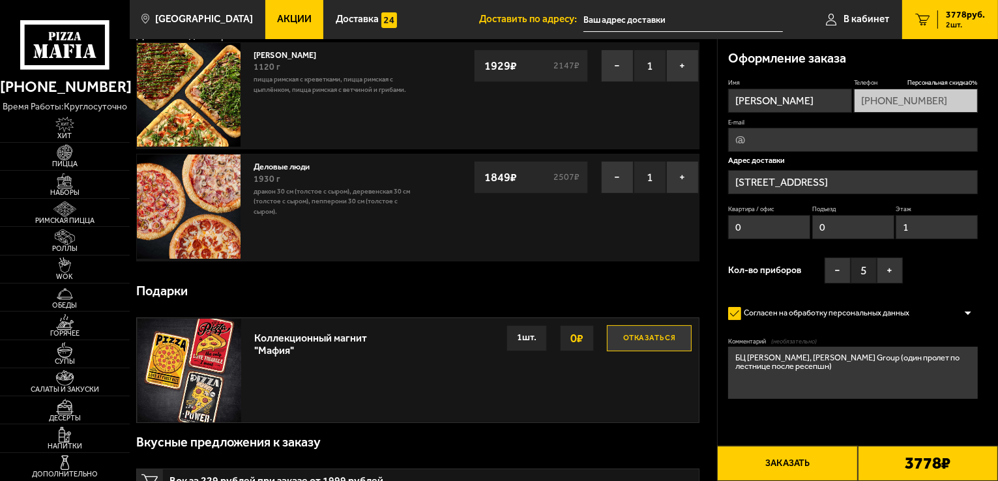
scroll to position [0, 0]
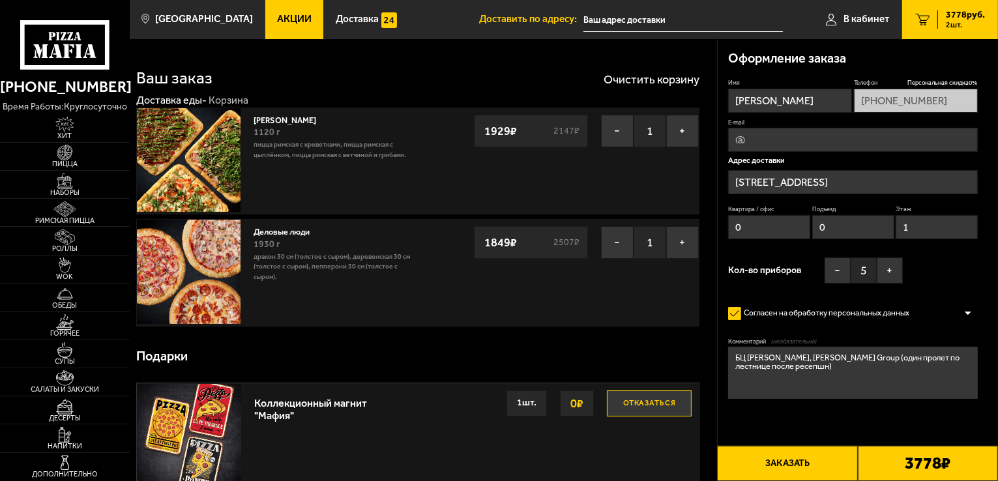
click at [796, 463] on button "Заказать" at bounding box center [787, 463] width 140 height 35
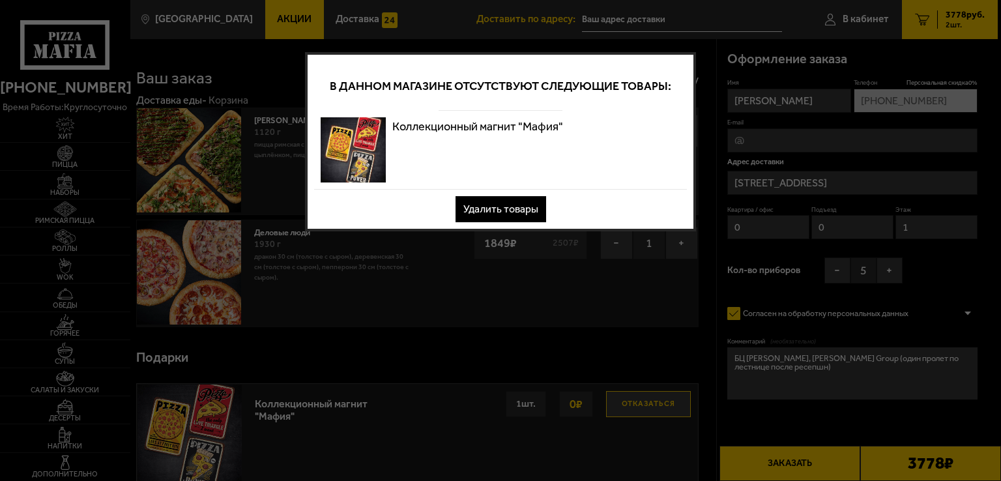
click at [527, 207] on button "Удалить товары" at bounding box center [501, 209] width 91 height 26
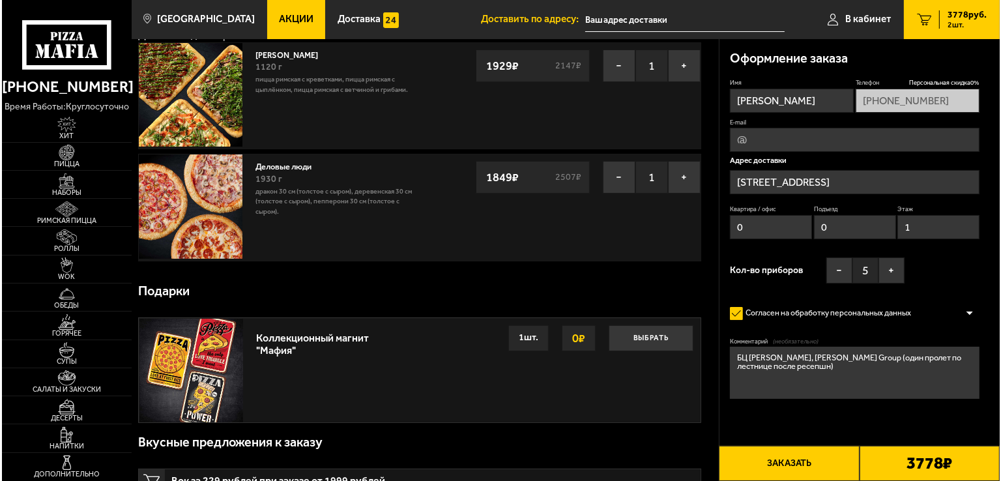
scroll to position [261, 0]
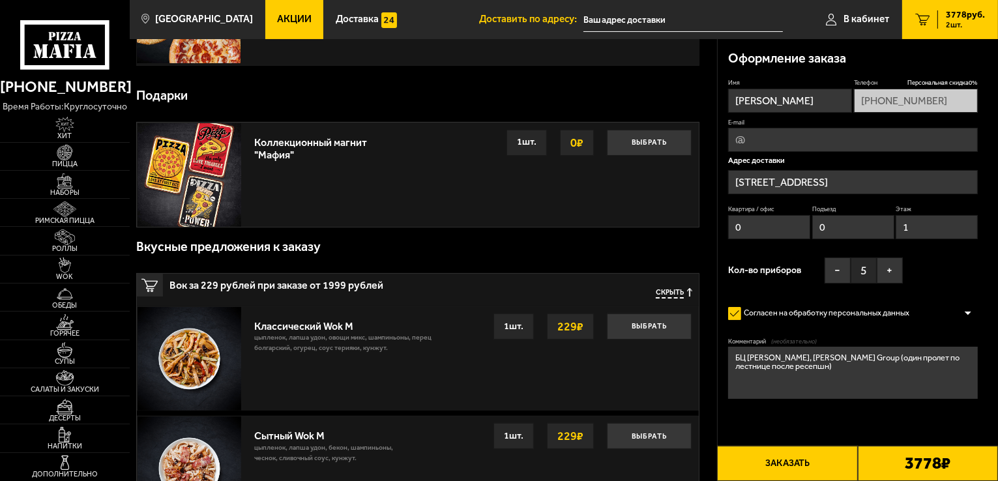
click at [797, 465] on button "Заказать" at bounding box center [787, 463] width 140 height 35
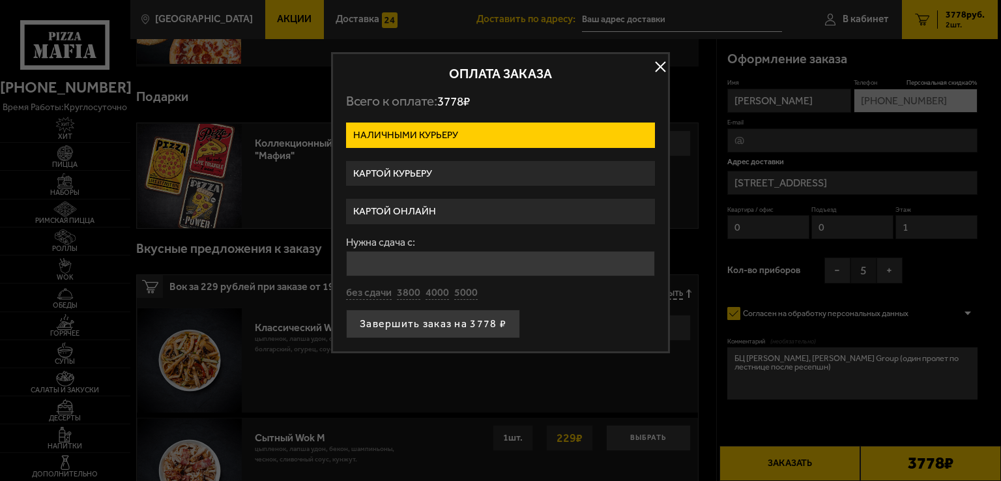
click at [456, 174] on label "Картой курьеру" at bounding box center [500, 173] width 309 height 25
click at [0, 0] on input "Картой курьеру" at bounding box center [0, 0] width 0 height 0
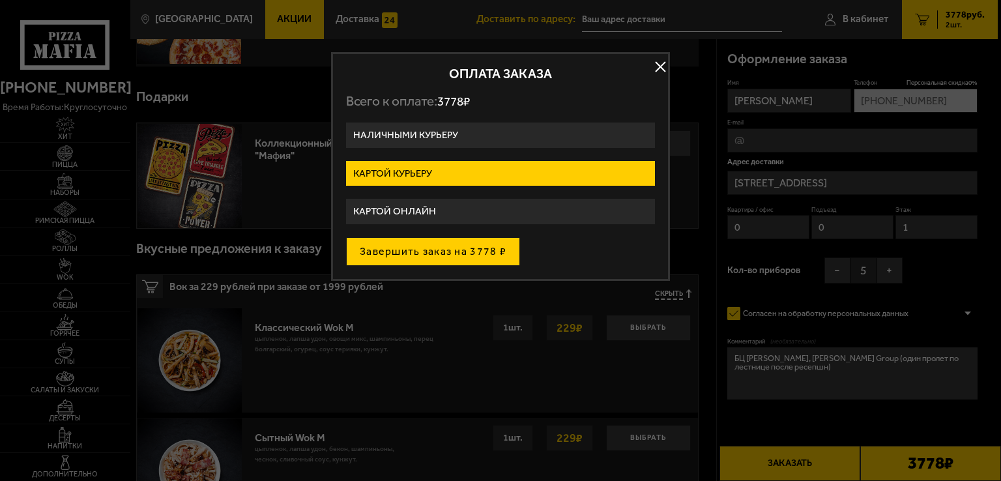
click at [473, 248] on button "Завершить заказ на 3778 ₽" at bounding box center [433, 251] width 174 height 29
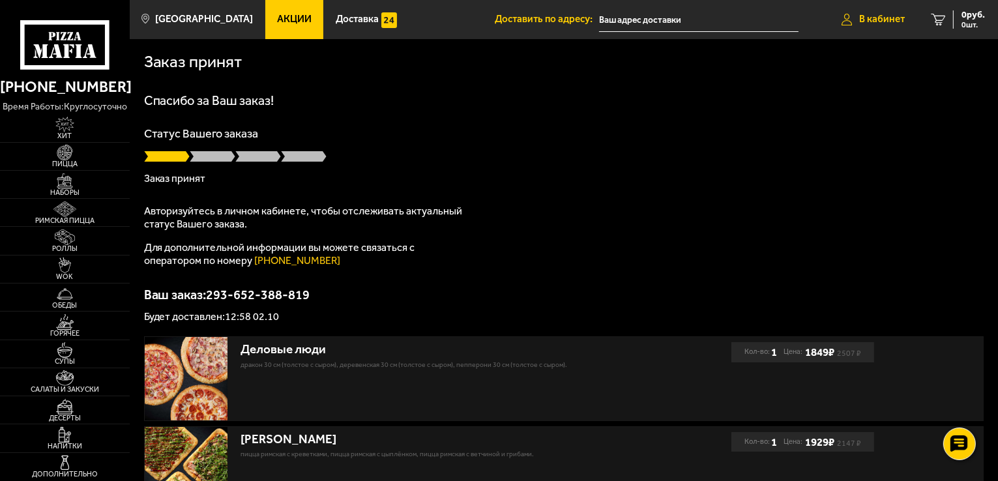
click at [879, 22] on span "В кабинет" at bounding box center [882, 19] width 46 height 10
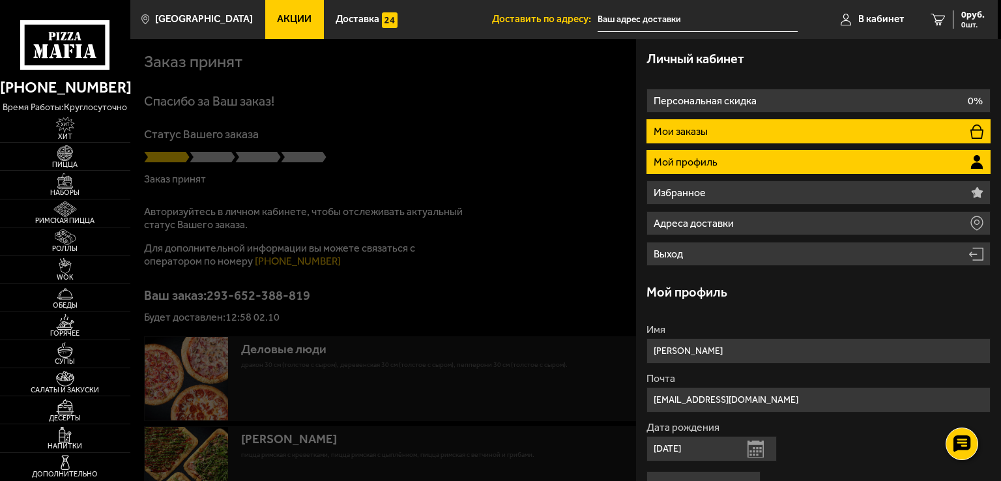
click at [770, 134] on li "Мои заказы" at bounding box center [819, 131] width 344 height 24
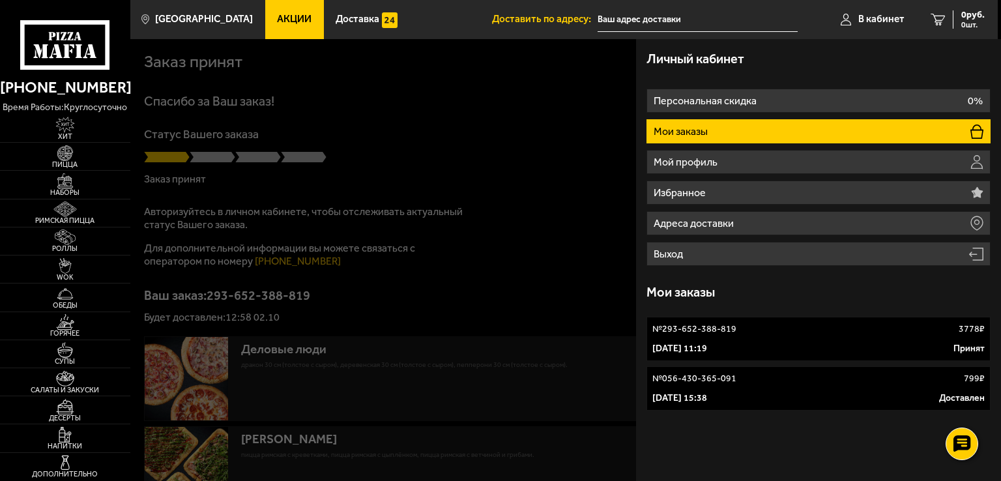
click at [768, 332] on div "№ 293-652-388-819 3778 ₽" at bounding box center [818, 329] width 332 height 13
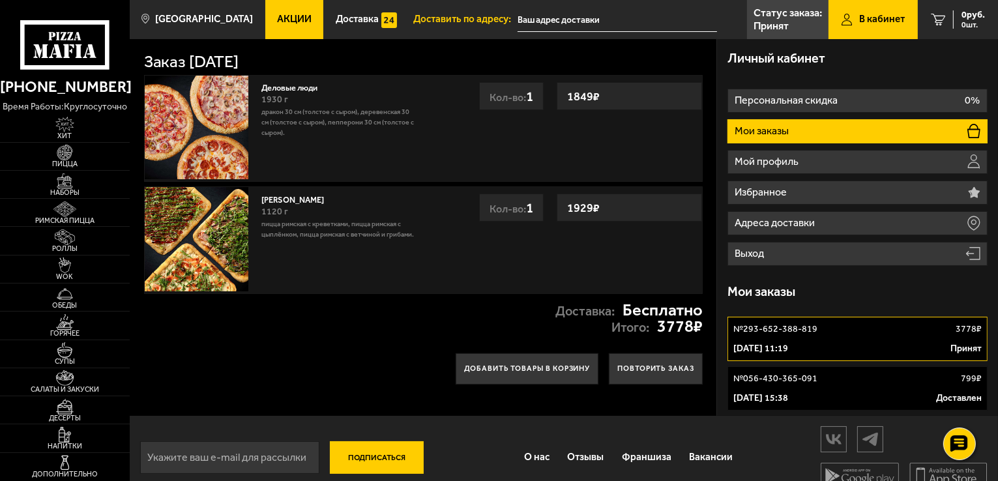
click at [863, 331] on div "№ 293-652-388-819 3778 ₽" at bounding box center [857, 329] width 248 height 13
click at [765, 8] on p "Статус заказа:" at bounding box center [787, 13] width 68 height 10
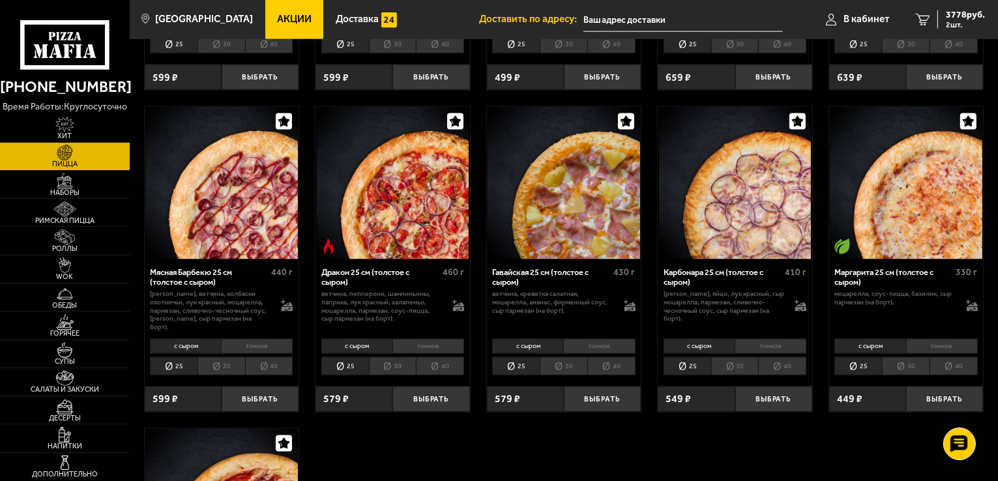
scroll to position [2021, 0]
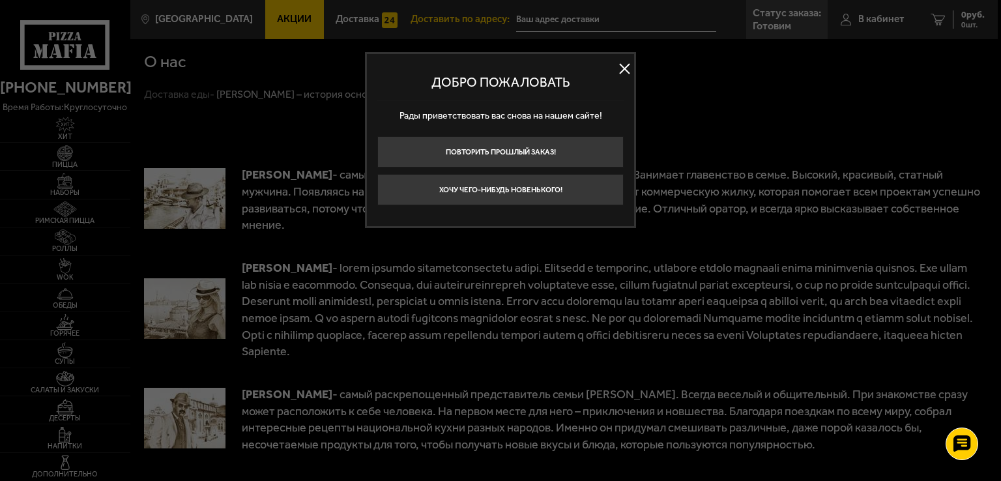
click at [623, 68] on button at bounding box center [625, 69] width 20 height 20
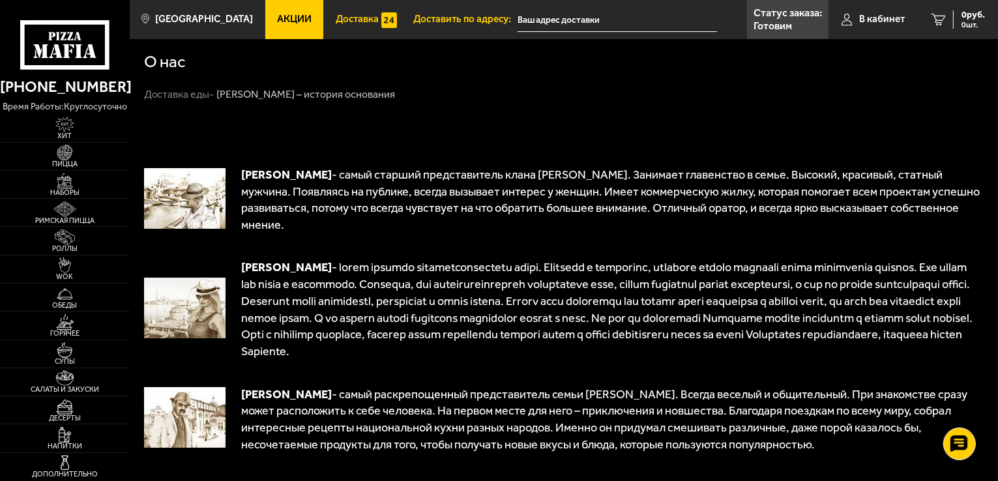
click at [349, 16] on span "Доставка" at bounding box center [357, 19] width 43 height 10
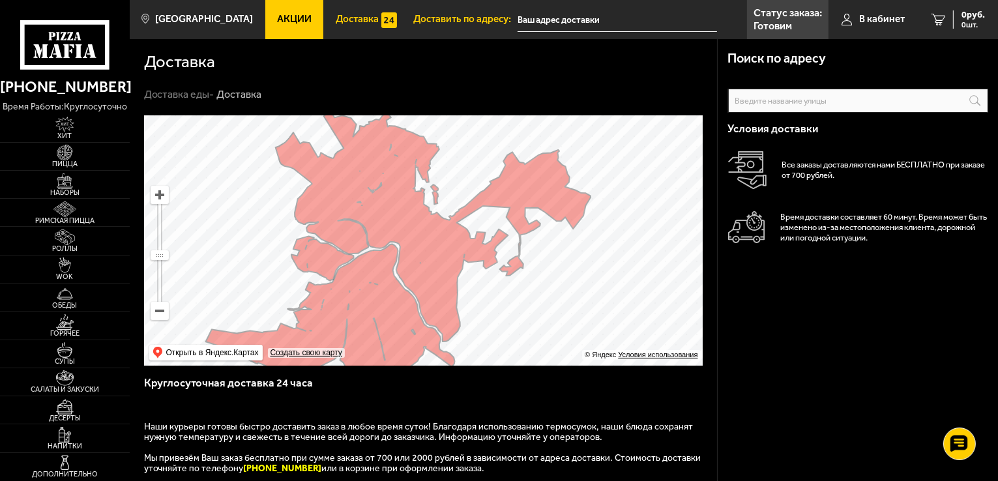
scroll to position [196, 0]
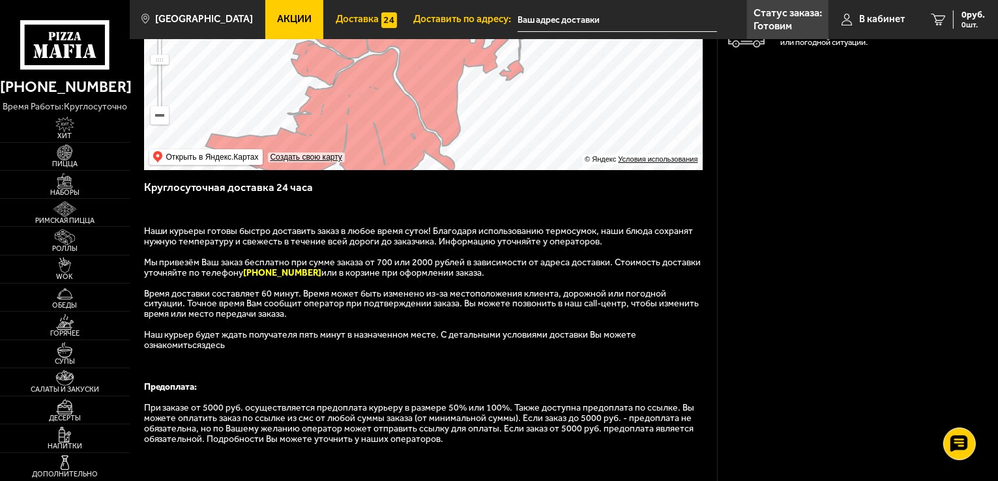
click at [202, 351] on link "здесь" at bounding box center [213, 345] width 23 height 11
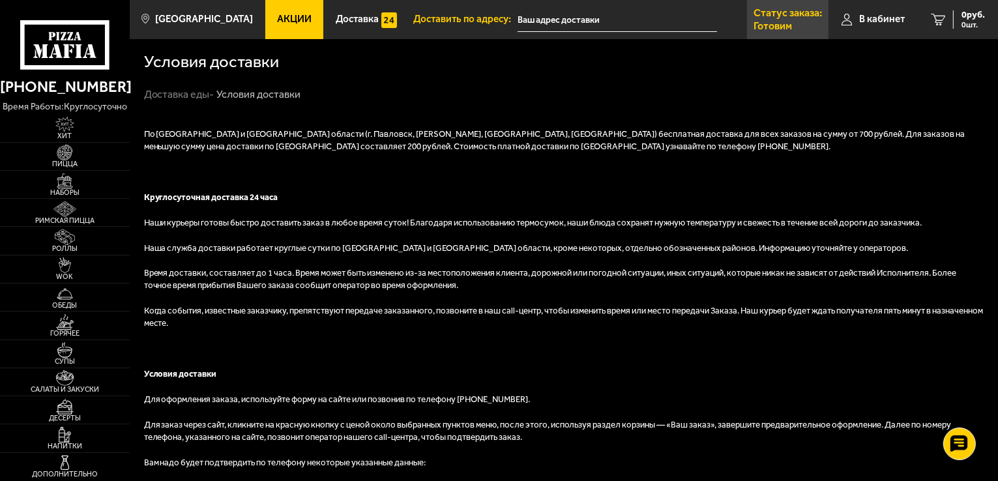
click at [793, 25] on link "Статус заказа: [PERSON_NAME]" at bounding box center [787, 19] width 81 height 39
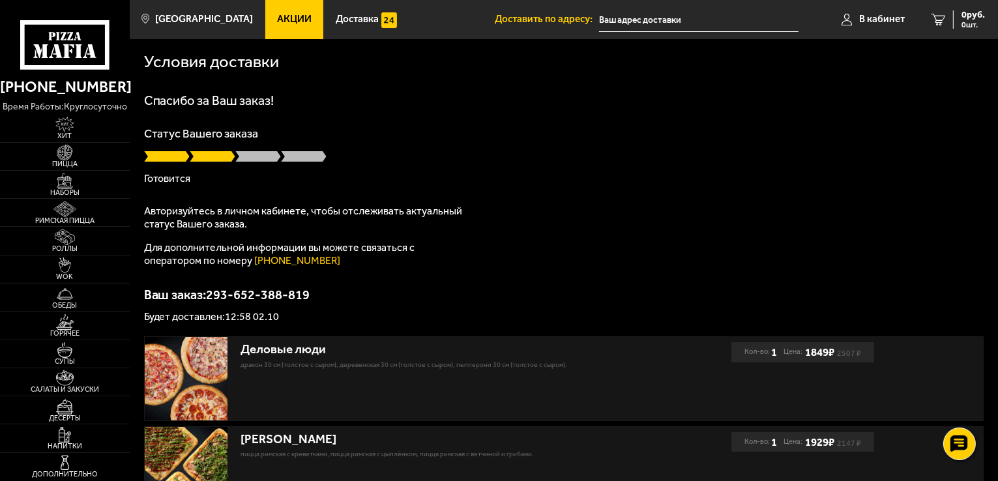
click at [621, 132] on p "Статус Вашего заказа" at bounding box center [564, 134] width 840 height 12
click at [241, 155] on span at bounding box center [258, 156] width 46 height 13
click at [859, 21] on span "В кабинет" at bounding box center [882, 19] width 46 height 10
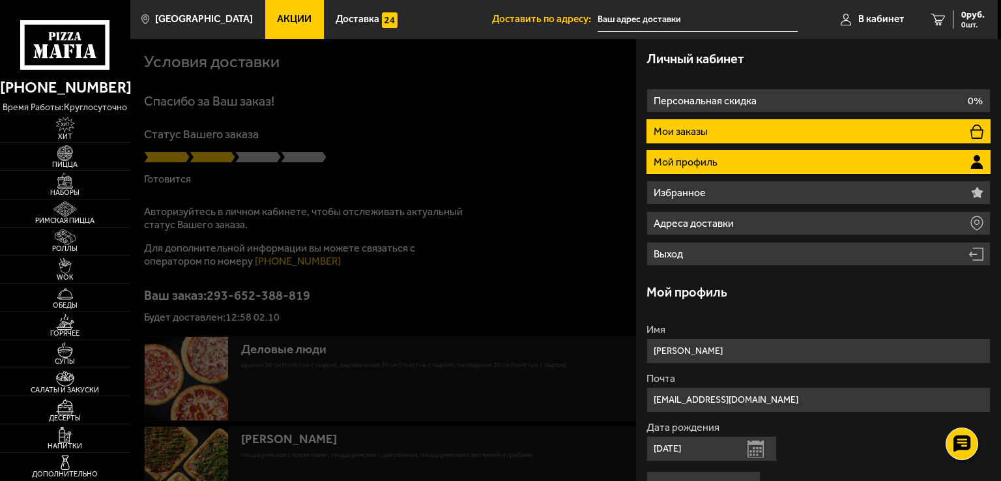
click at [757, 131] on li "Мои заказы" at bounding box center [819, 131] width 344 height 24
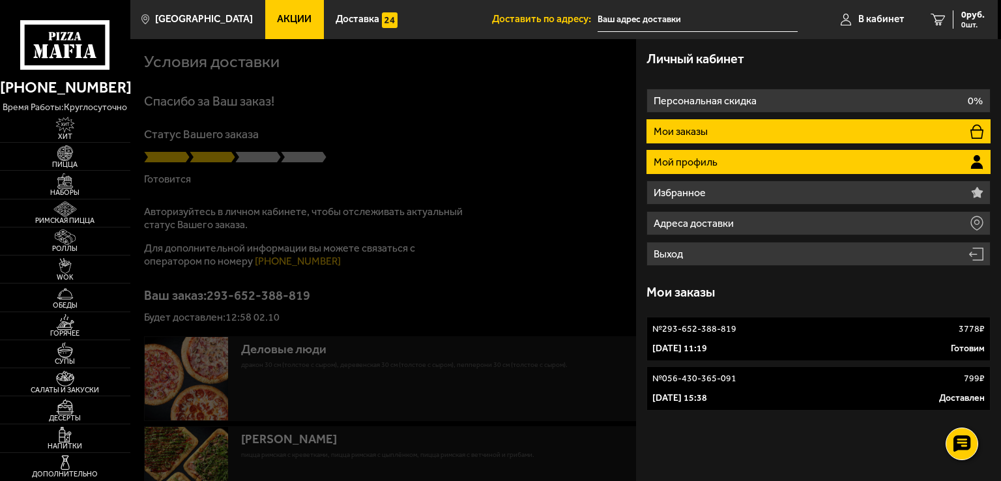
click at [722, 158] on li "Мой профиль" at bounding box center [819, 162] width 344 height 24
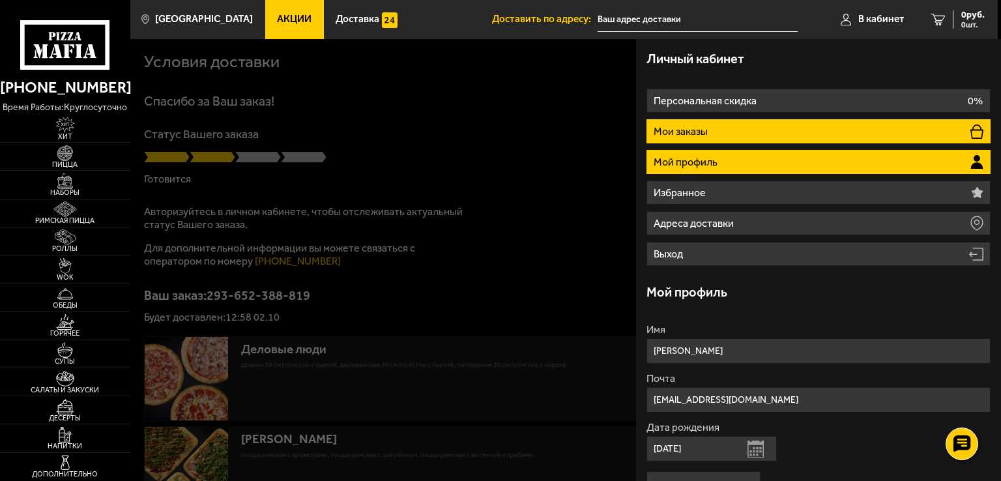
click at [714, 134] on li "Мои заказы" at bounding box center [819, 131] width 344 height 24
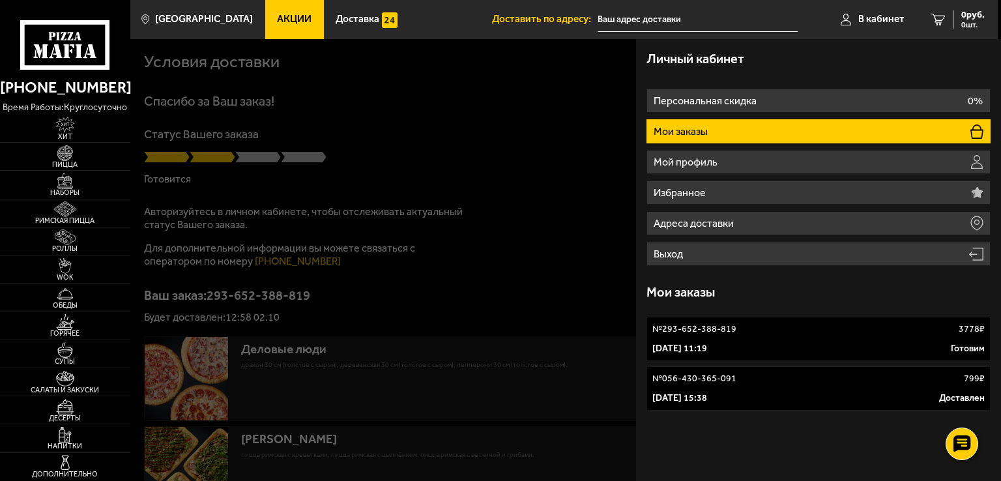
click at [446, 146] on div at bounding box center [630, 279] width 1001 height 481
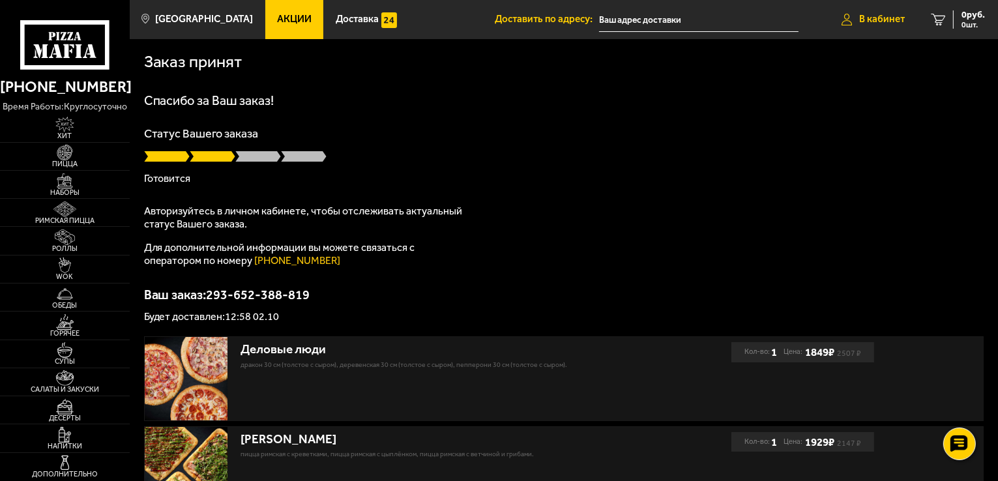
click at [869, 19] on span "В кабинет" at bounding box center [882, 19] width 46 height 10
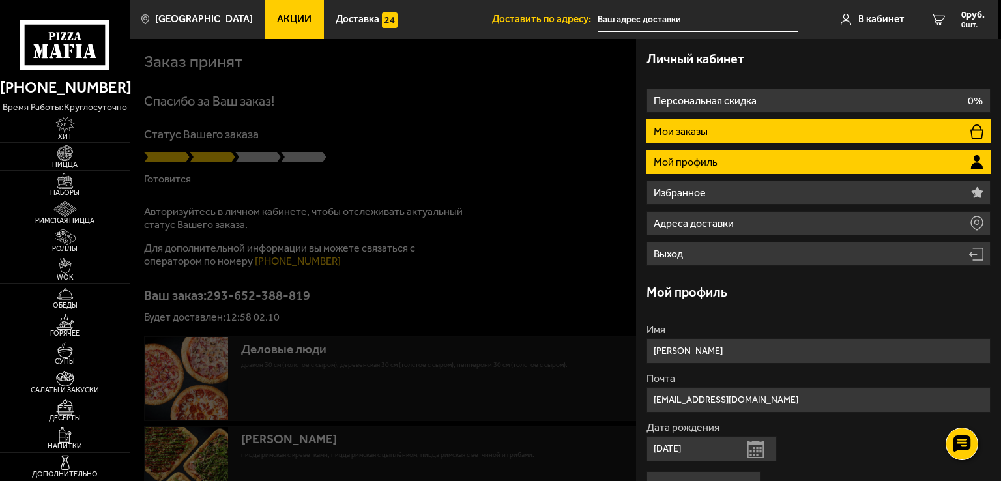
click at [742, 136] on li "Мои заказы" at bounding box center [819, 131] width 344 height 24
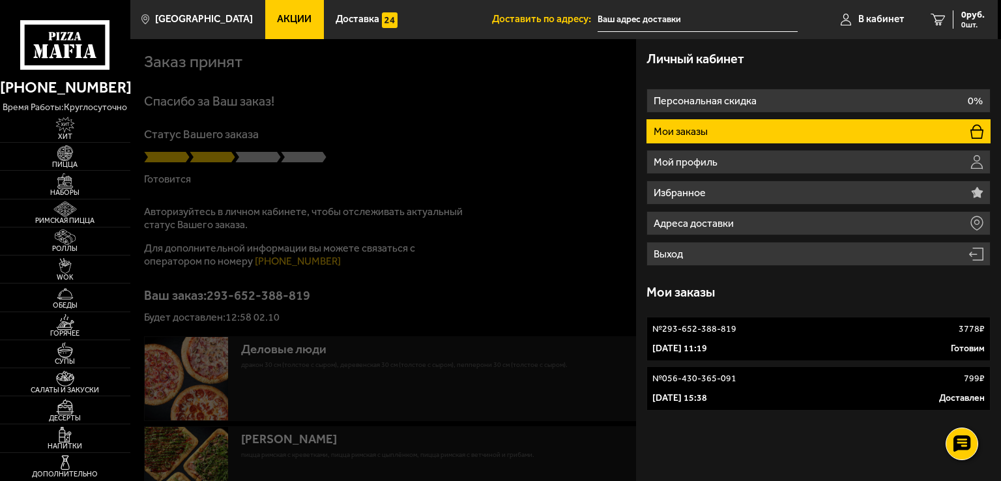
click at [703, 351] on p "[DATE] 11:19" at bounding box center [679, 348] width 55 height 13
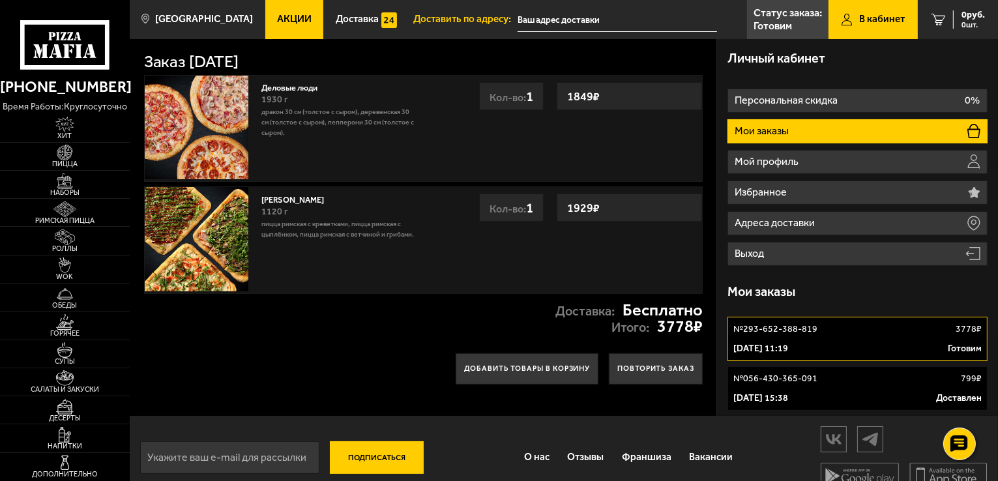
click at [830, 333] on div "№ 293-652-388-819 3778 ₽" at bounding box center [857, 329] width 248 height 13
click at [847, 384] on div "№ 056-430-365-091 799 ₽" at bounding box center [857, 378] width 248 height 13
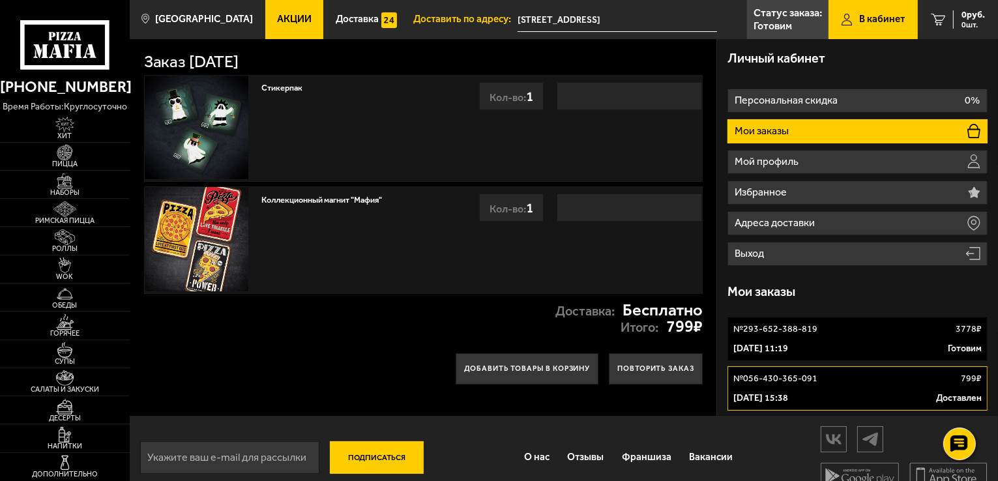
click at [853, 333] on div "№ 293-652-388-819 3778 ₽" at bounding box center [857, 329] width 248 height 13
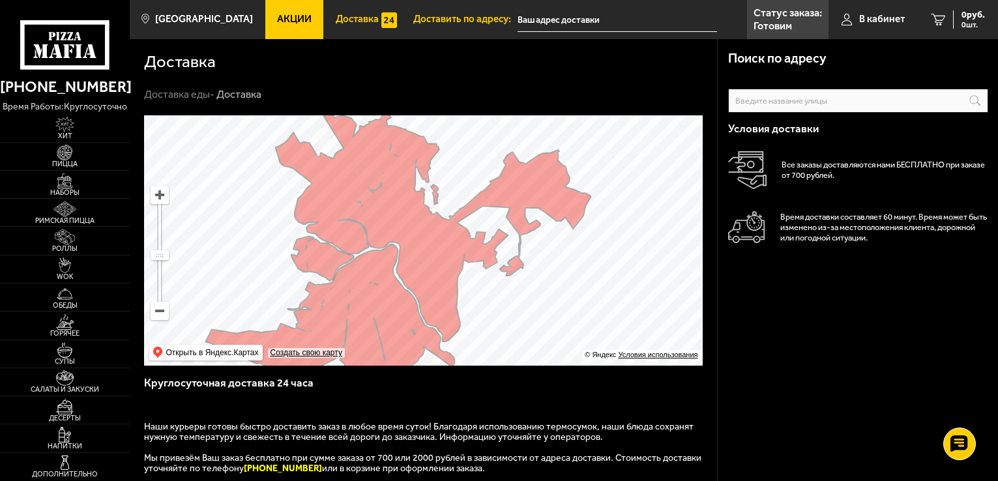
scroll to position [196, 0]
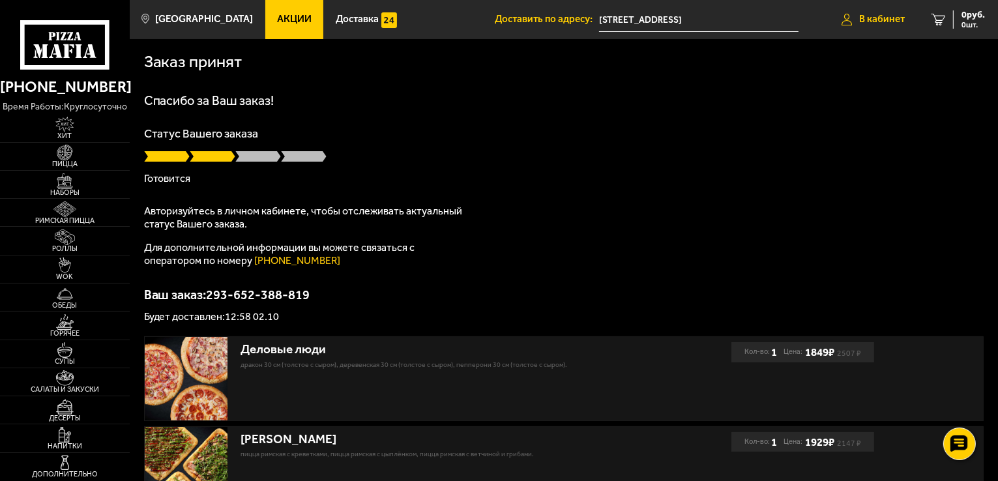
click at [893, 27] on link "В кабинет" at bounding box center [872, 19] width 89 height 39
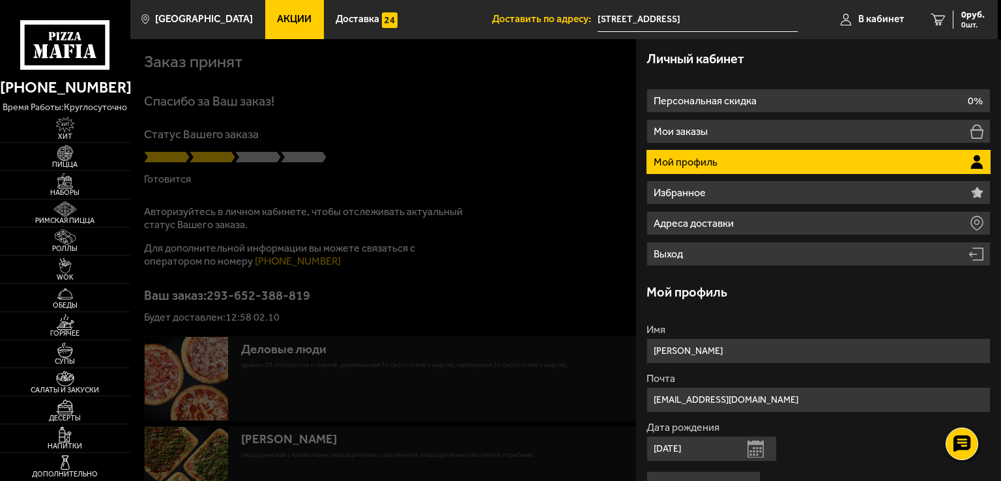
click at [748, 160] on li "Мой профиль" at bounding box center [819, 162] width 344 height 24
click at [750, 166] on li "Мой профиль" at bounding box center [819, 162] width 344 height 24
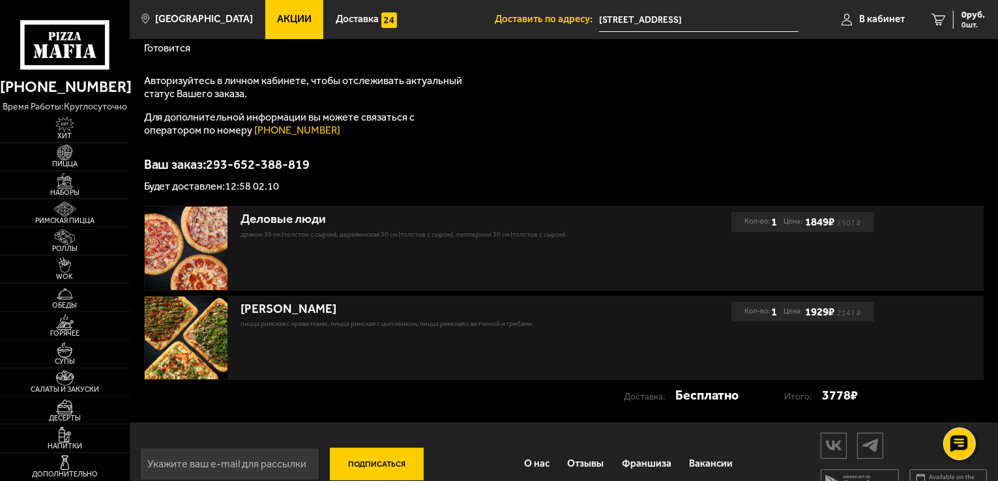
scroll to position [156, 0]
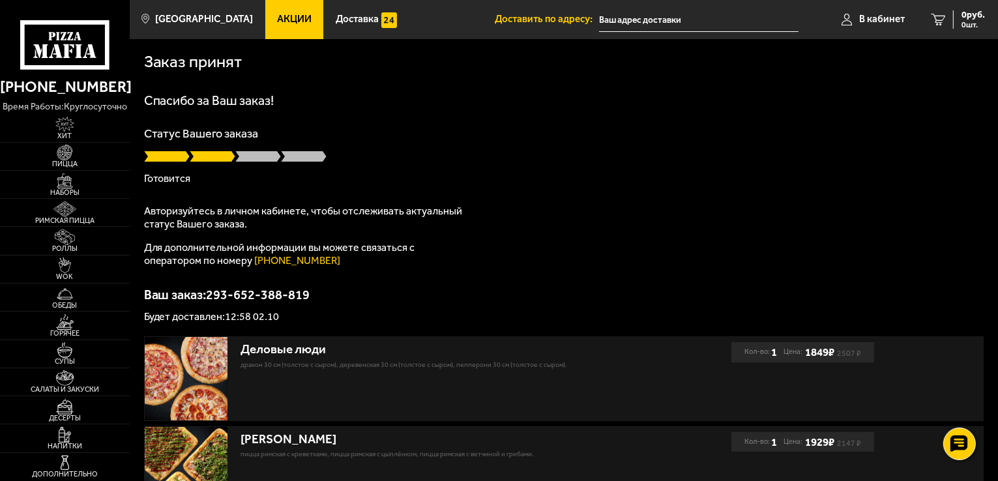
scroll to position [156, 0]
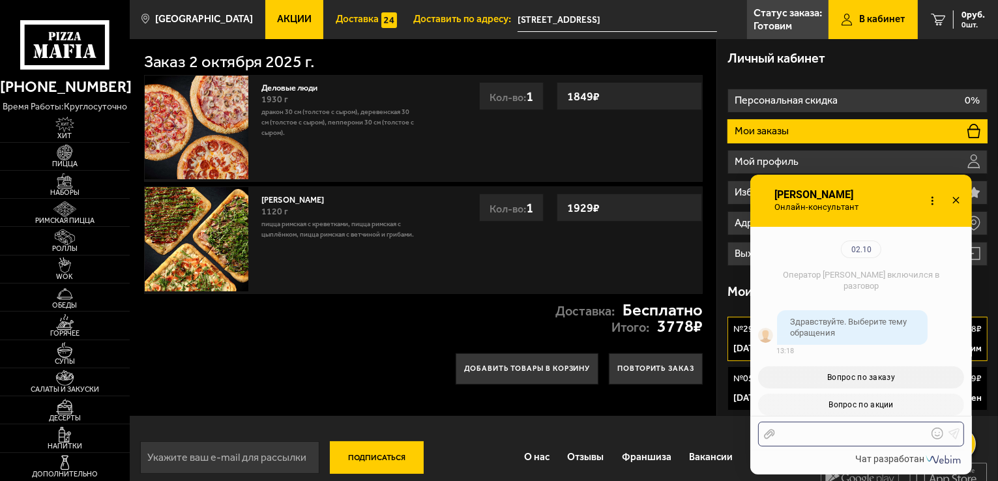
scroll to position [757, 0]
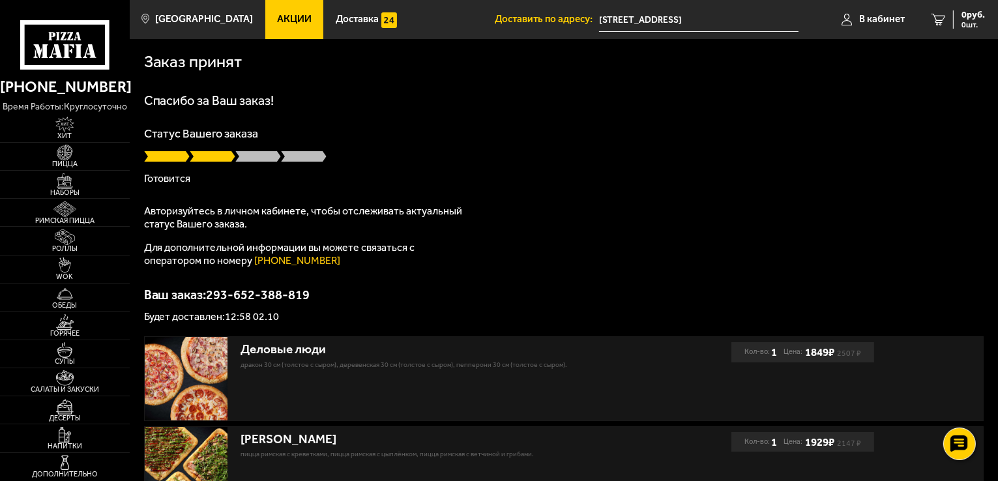
scroll to position [156, 0]
drag, startPoint x: 320, startPoint y: 297, endPoint x: 146, endPoint y: 298, distance: 174.0
click at [146, 298] on p "Ваш заказ: 293-652-388-819" at bounding box center [564, 294] width 840 height 13
copy p "Ваш заказ: 293-652-388-819"
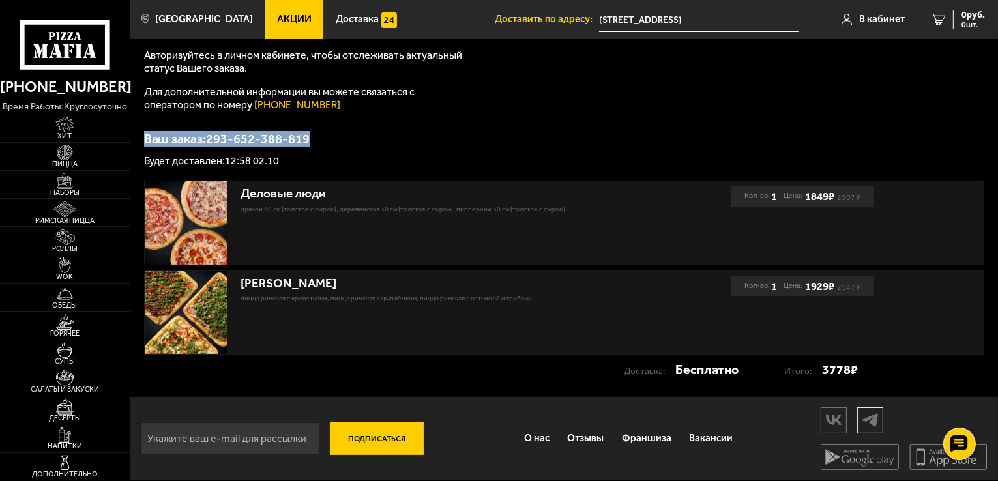
click at [860, 423] on img at bounding box center [870, 420] width 25 height 23
click at [952, 441] on use at bounding box center [959, 444] width 19 height 18
click at [963, 403] on icon at bounding box center [959, 405] width 19 height 18
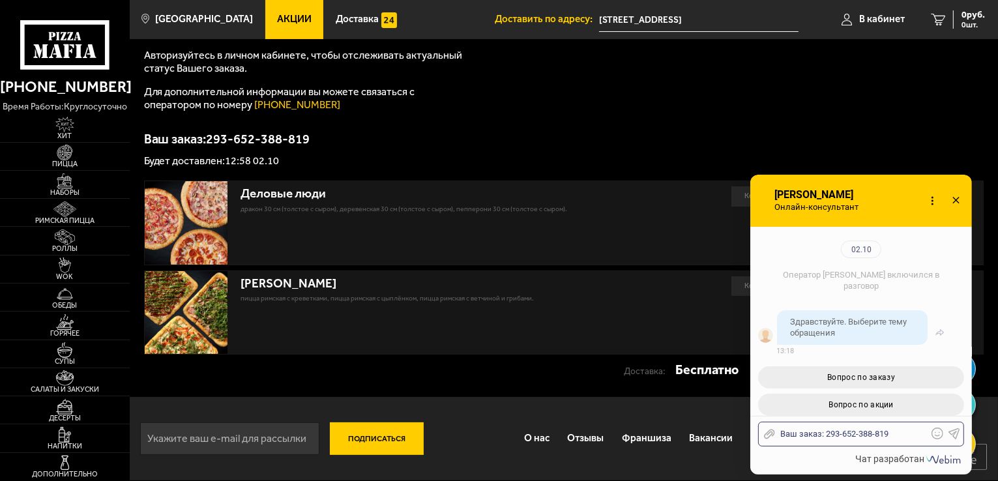
scroll to position [65, 0]
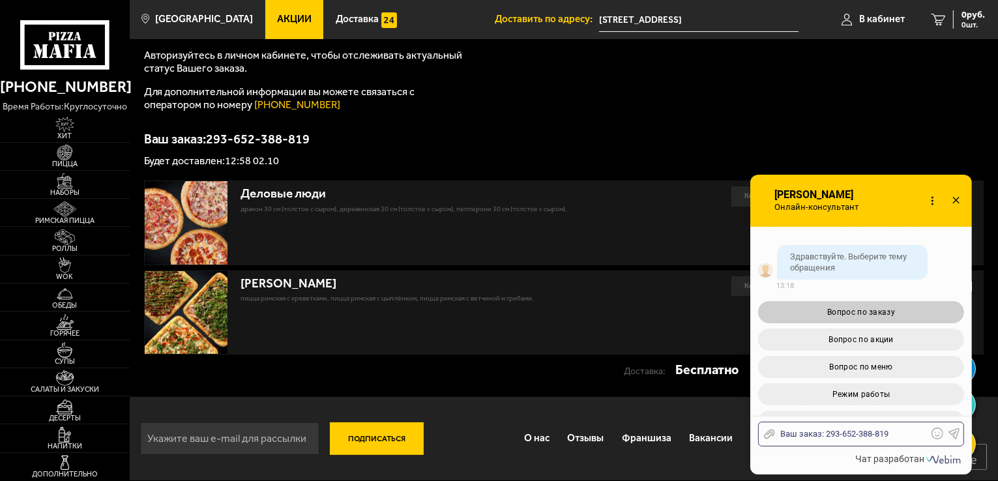
click at [890, 317] on button "Вопрос по заказу" at bounding box center [861, 312] width 206 height 22
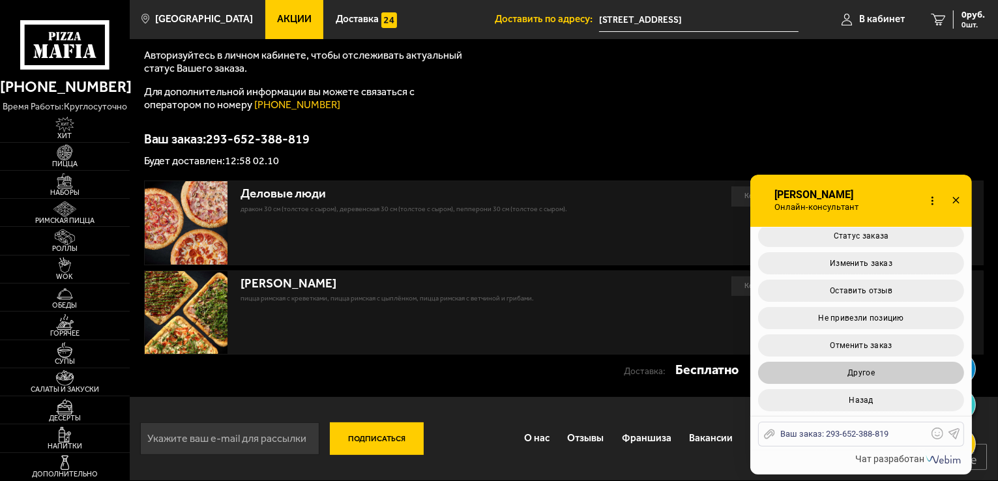
scroll to position [373, 0]
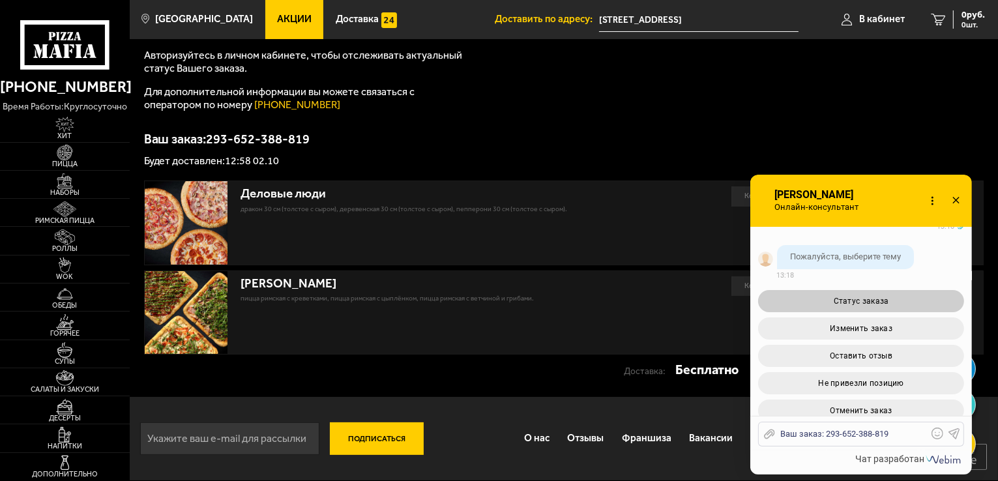
click at [884, 305] on button "Статус заказа" at bounding box center [861, 301] width 206 height 22
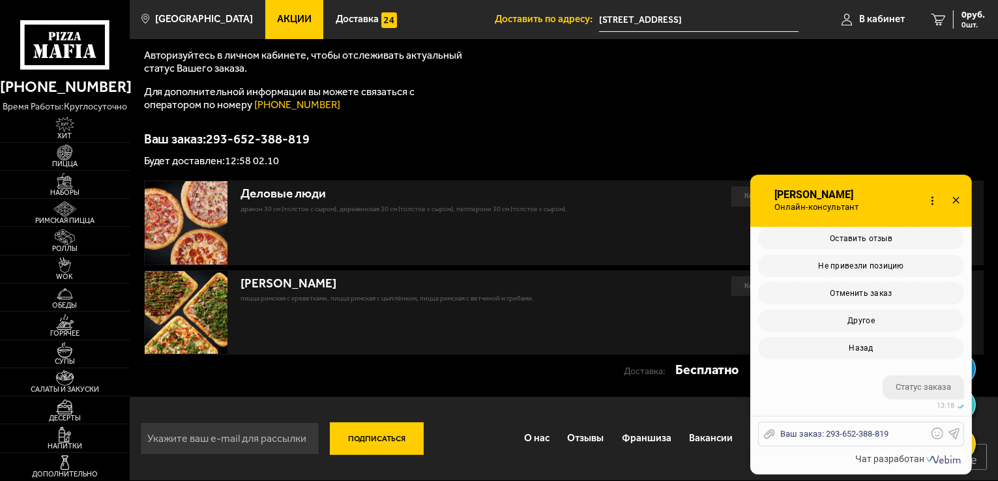
scroll to position [604, 0]
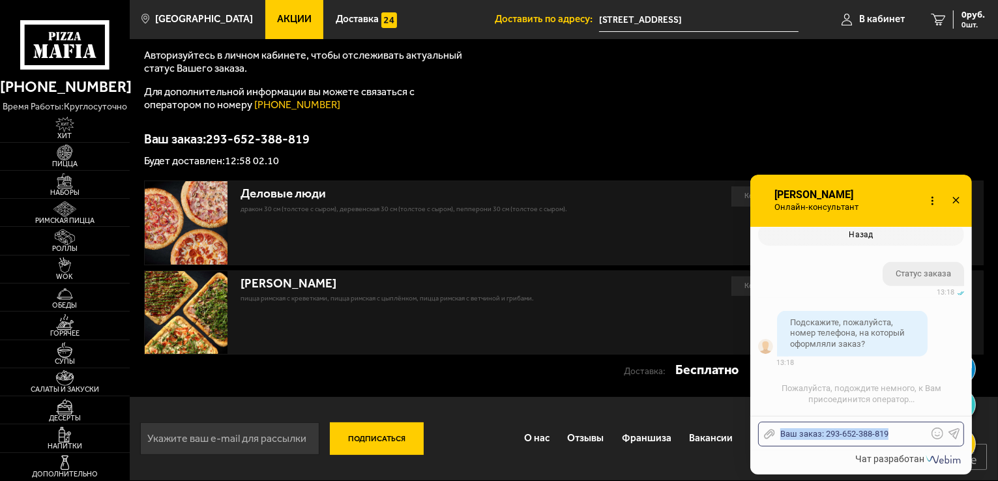
drag, startPoint x: 907, startPoint y: 429, endPoint x: 752, endPoint y: 431, distance: 155.8
click at [753, 431] on div "Отправить файл Ваш заказ: 293-652-388-819 Текст..." at bounding box center [861, 433] width 222 height 35
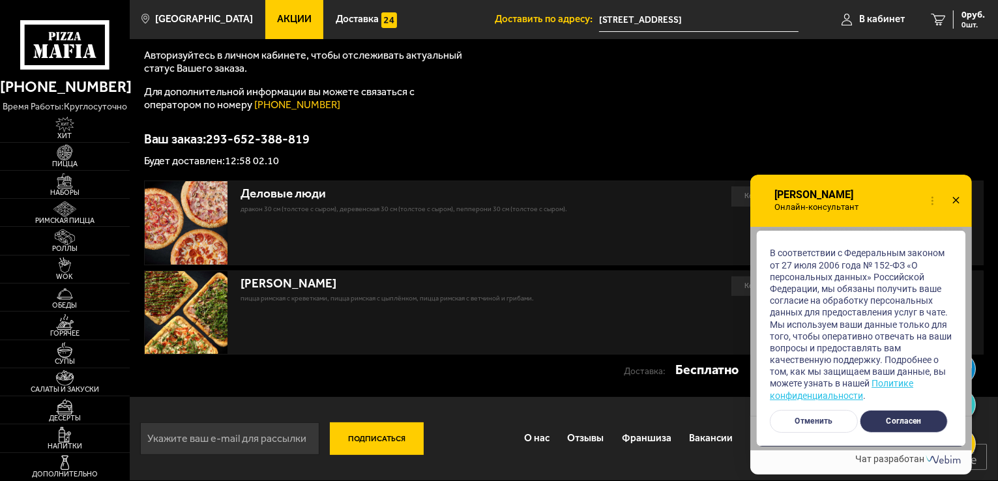
click at [878, 418] on button "Согласен" at bounding box center [904, 421] width 88 height 23
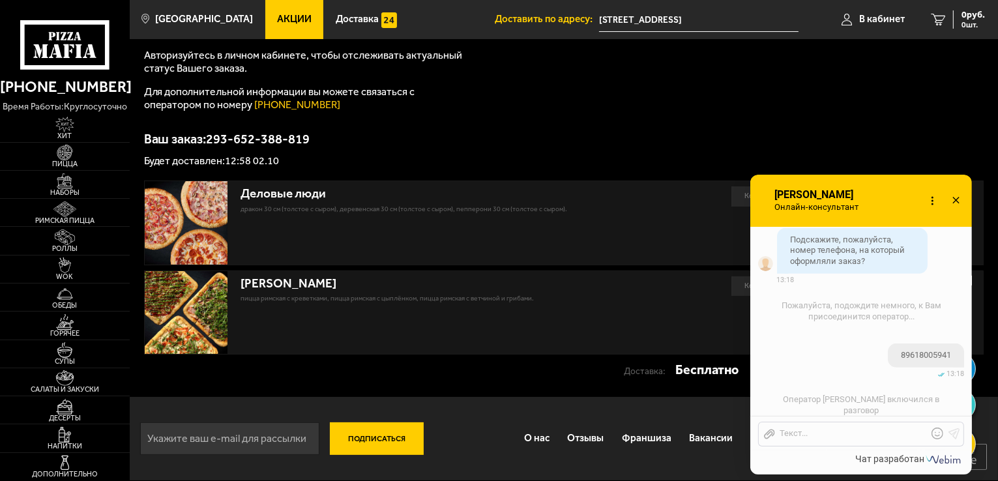
scroll to position [757, 0]
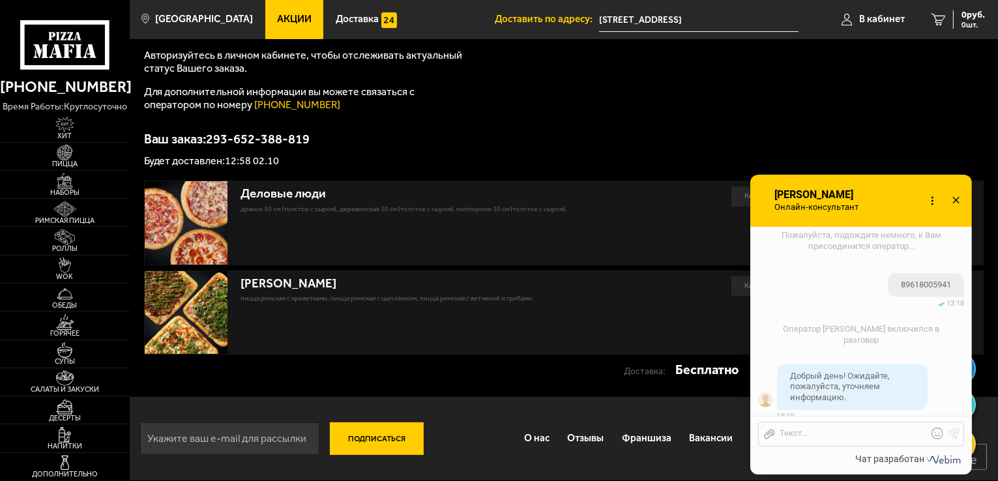
click at [974, 325] on div "Онлайн-консультант Анна Онлайн-консультант Набирает Онлайн-консультант" at bounding box center [862, 325] width 258 height 300
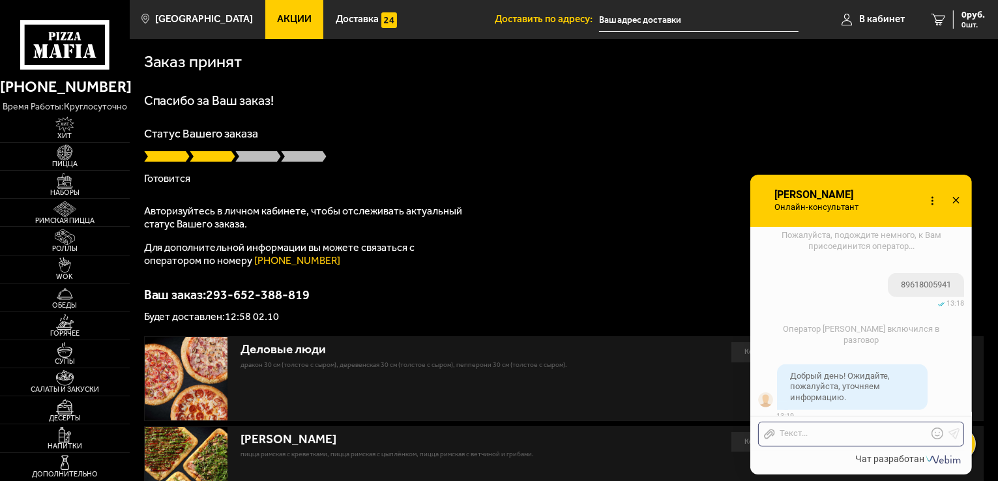
scroll to position [799, 0]
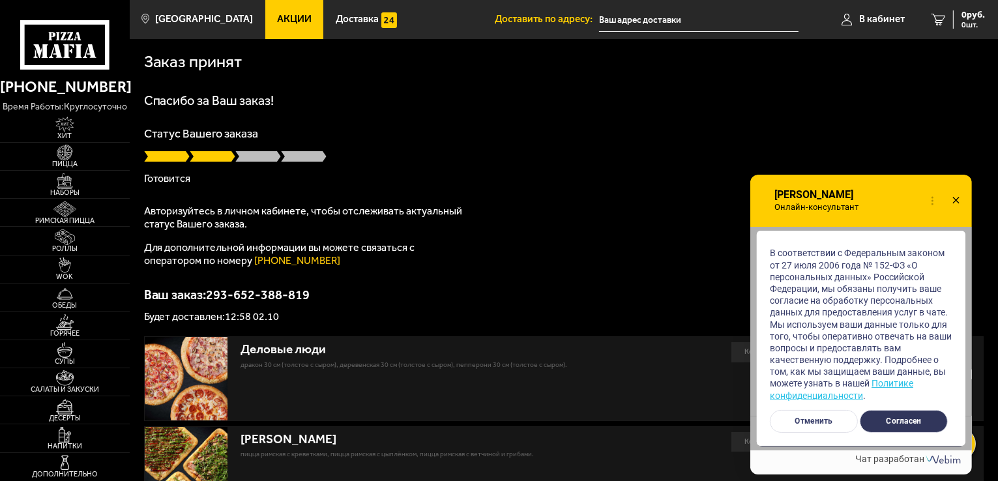
click at [926, 417] on button "Согласен" at bounding box center [904, 421] width 88 height 23
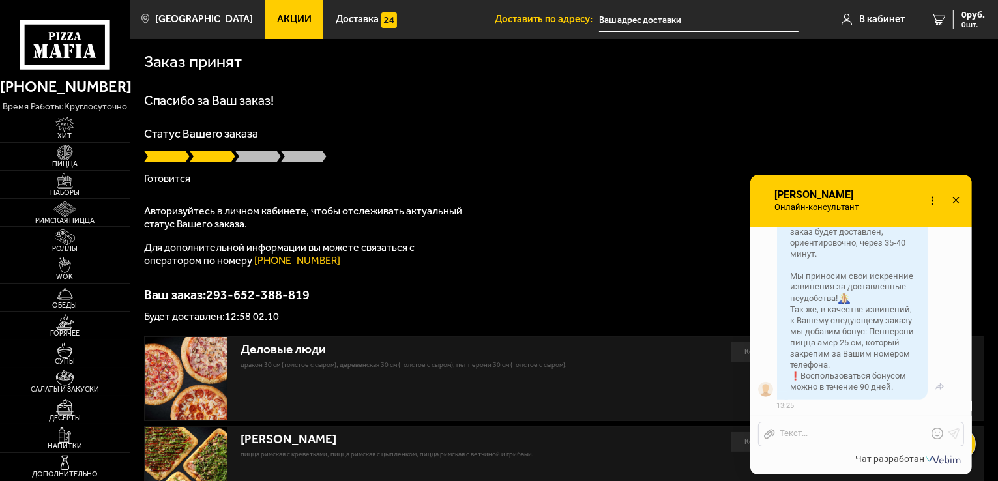
scroll to position [1137, 0]
click at [845, 439] on div at bounding box center [851, 434] width 153 height 12
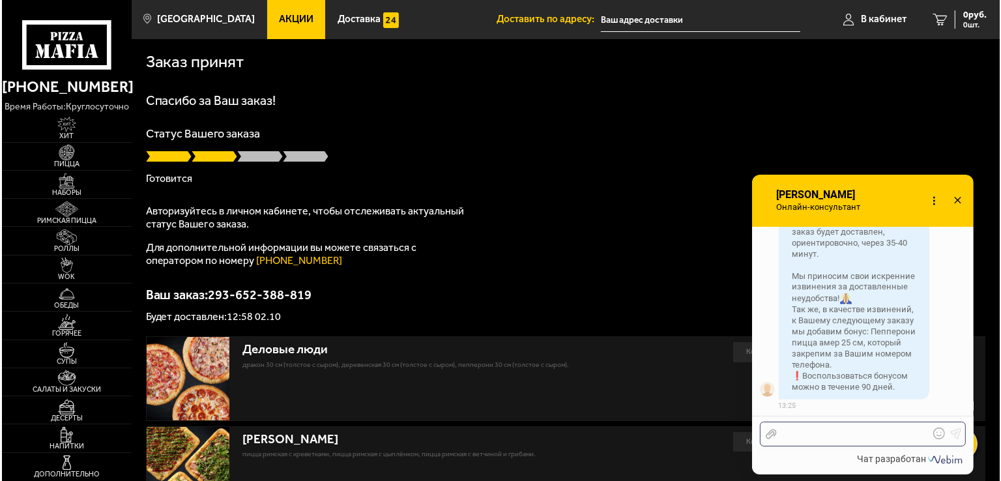
scroll to position [1178, 0]
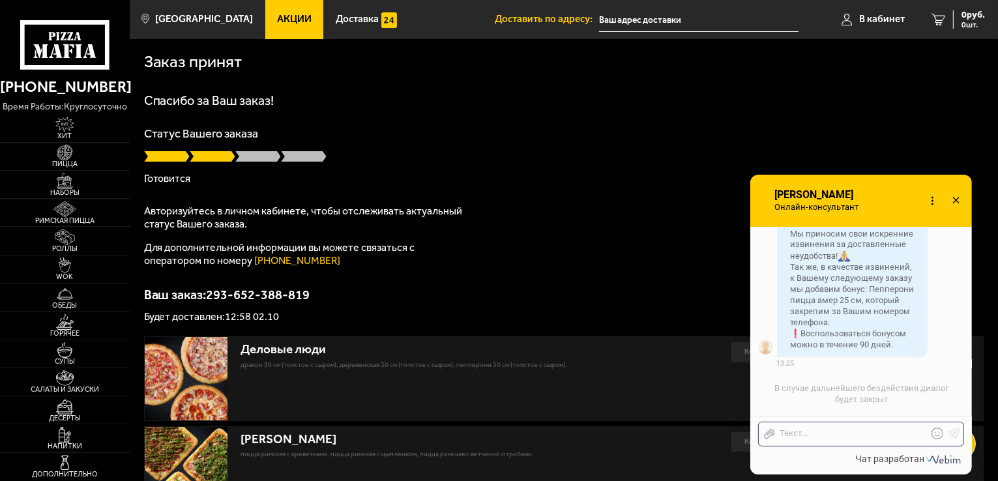
click at [276, 446] on div "Мама Миа" at bounding box center [438, 439] width 394 height 15
click at [62, 224] on span "Римская пицца" at bounding box center [65, 220] width 130 height 7
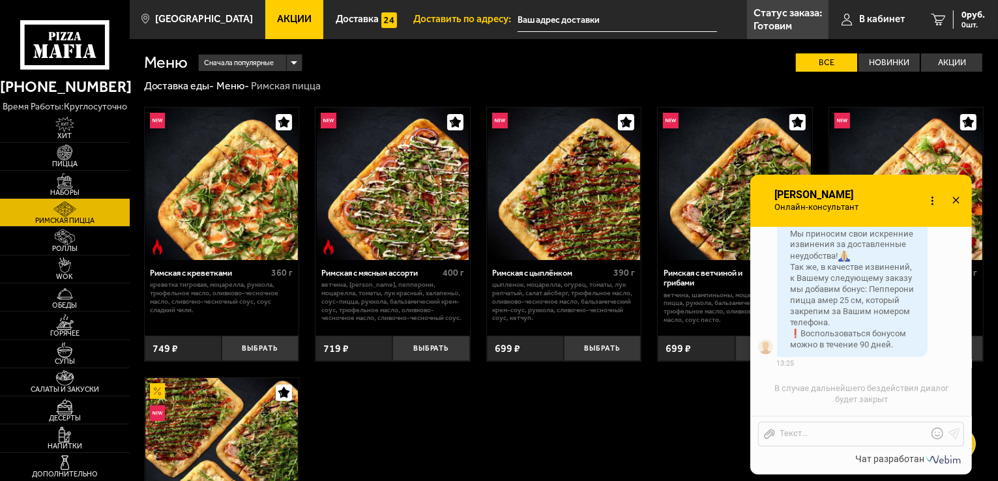
click at [954, 195] on icon at bounding box center [955, 200] width 19 height 19
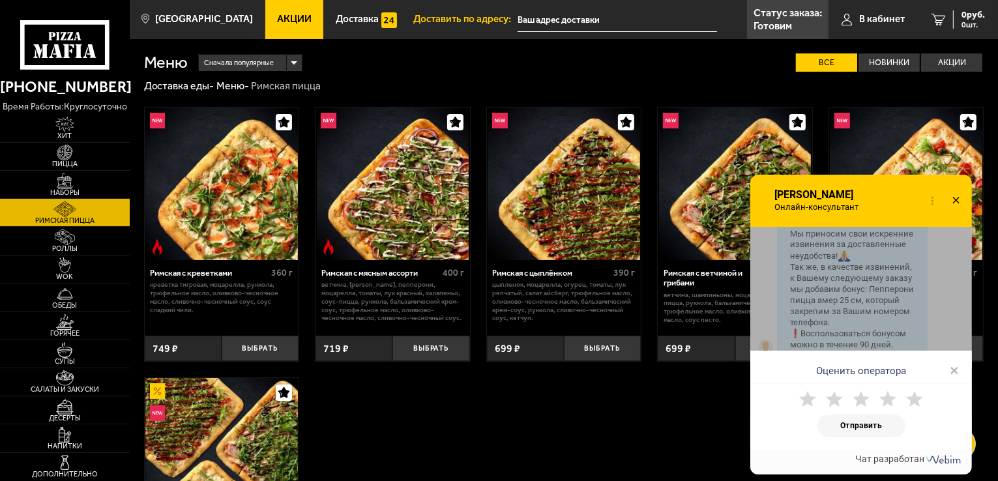
click at [583, 207] on img at bounding box center [564, 184] width 153 height 153
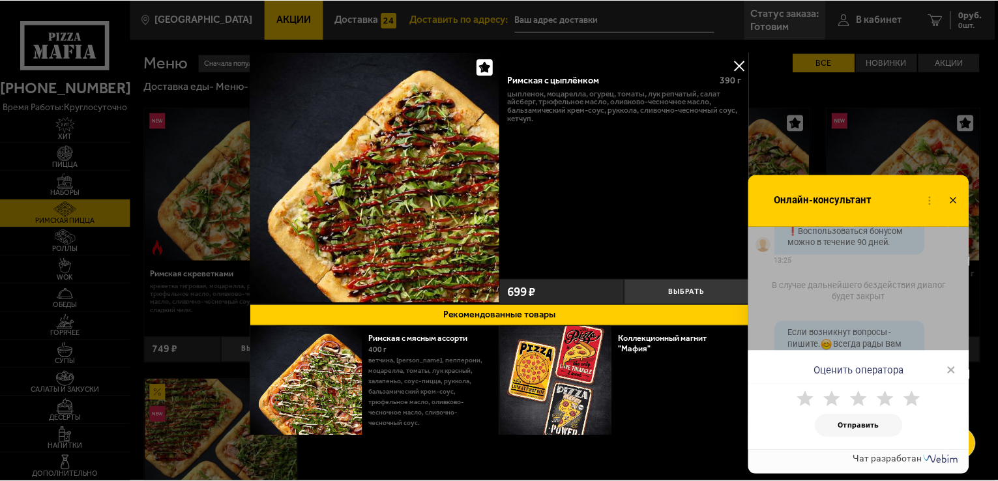
scroll to position [1324, 0]
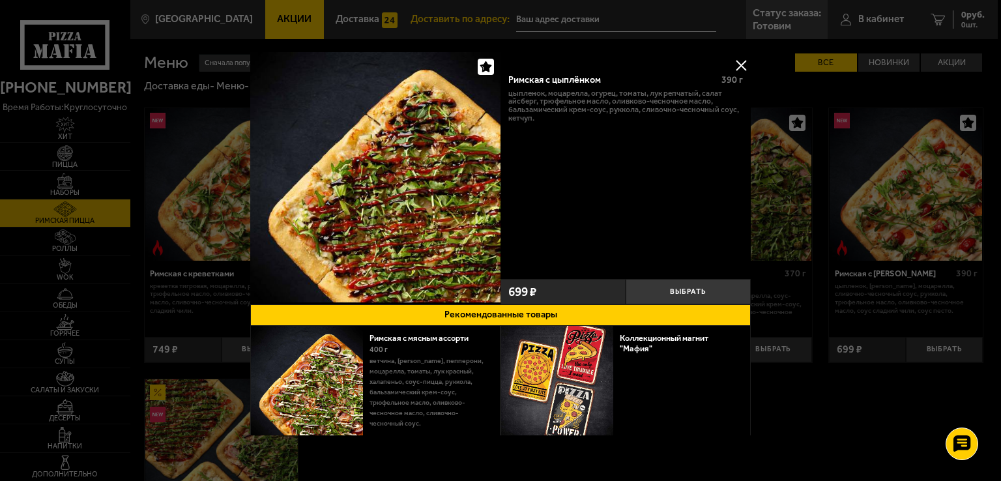
click at [735, 71] on button at bounding box center [741, 65] width 20 height 20
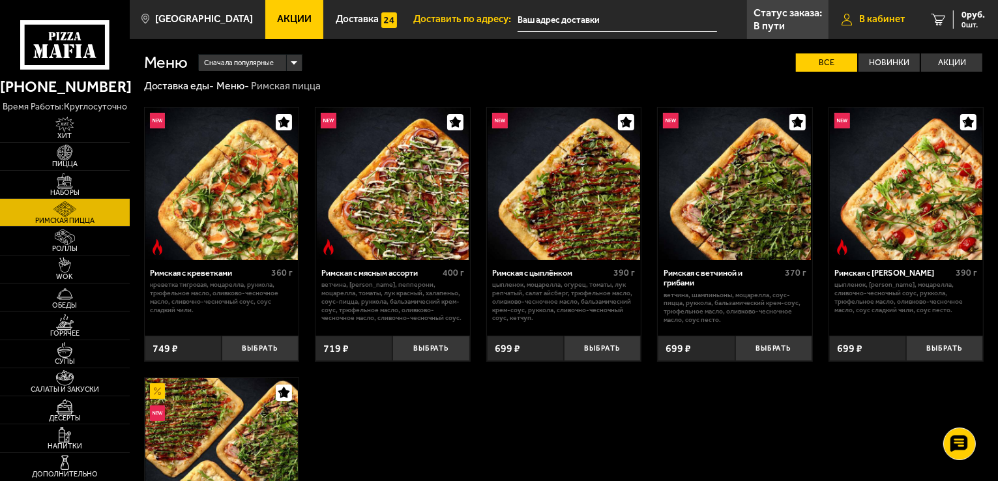
click at [870, 26] on link "В кабинет" at bounding box center [872, 19] width 89 height 39
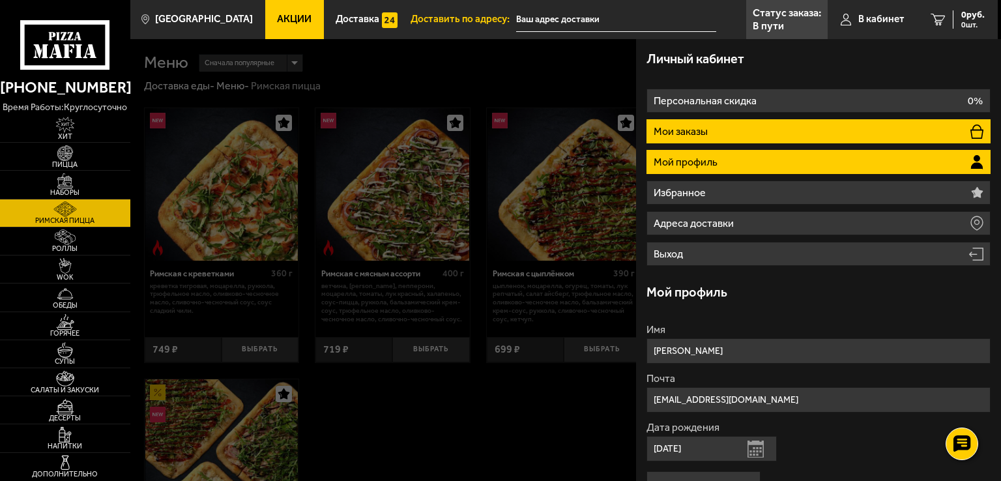
click at [787, 140] on li "Мои заказы" at bounding box center [819, 131] width 344 height 24
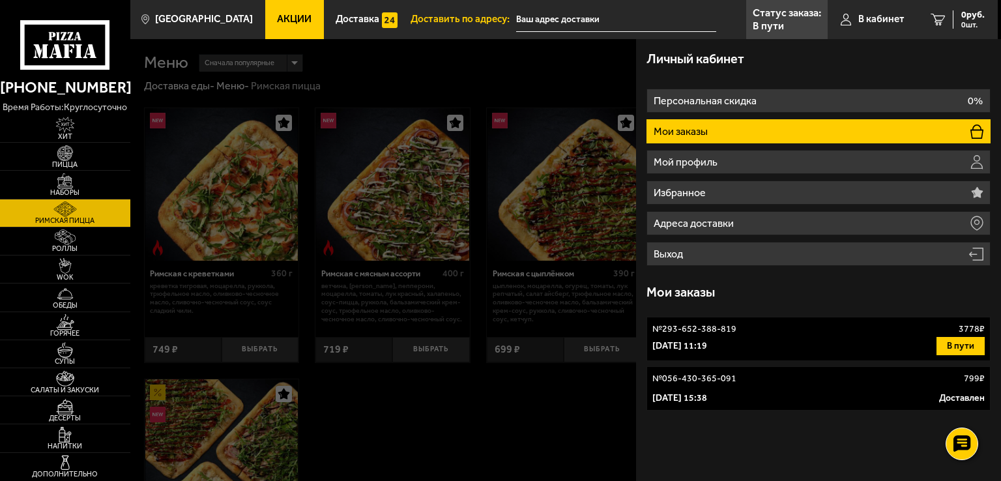
click at [856, 342] on div "2 октября 2025 г. 11:19 В пути" at bounding box center [818, 346] width 332 height 18
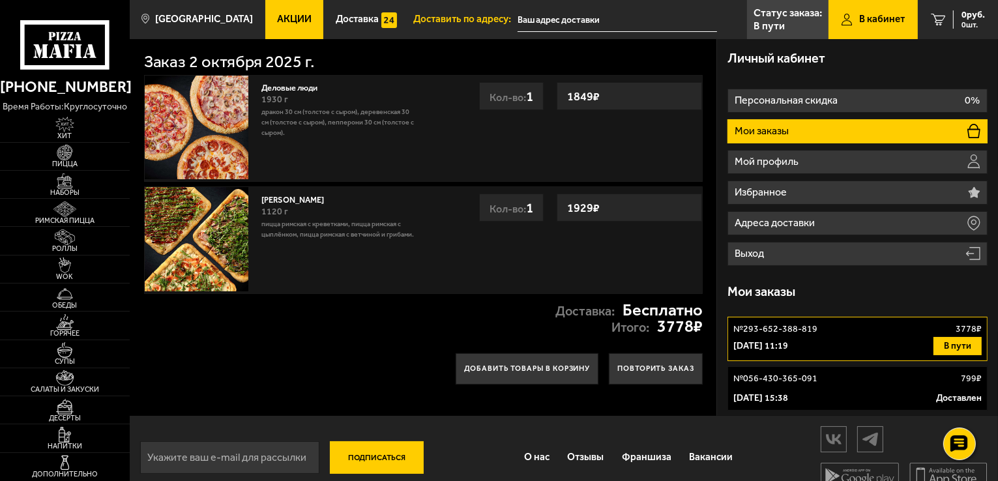
scroll to position [19, 0]
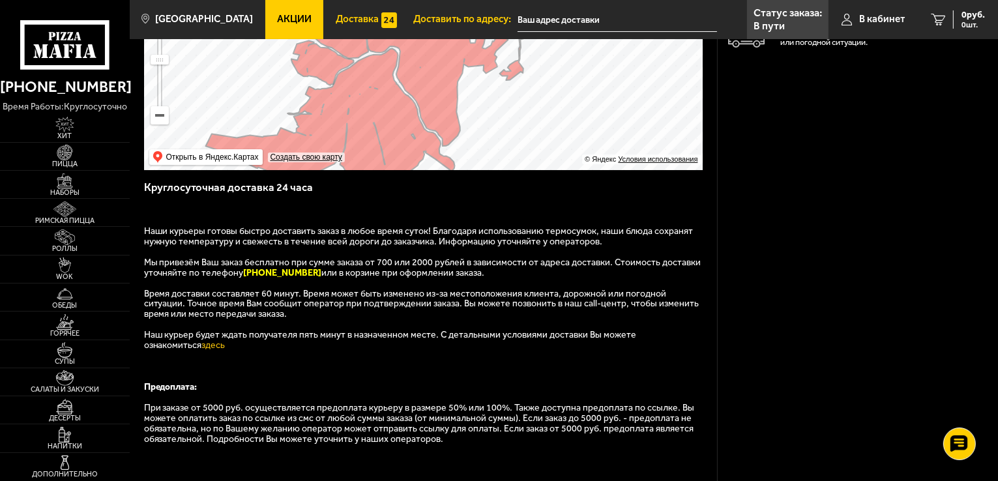
scroll to position [196, 0]
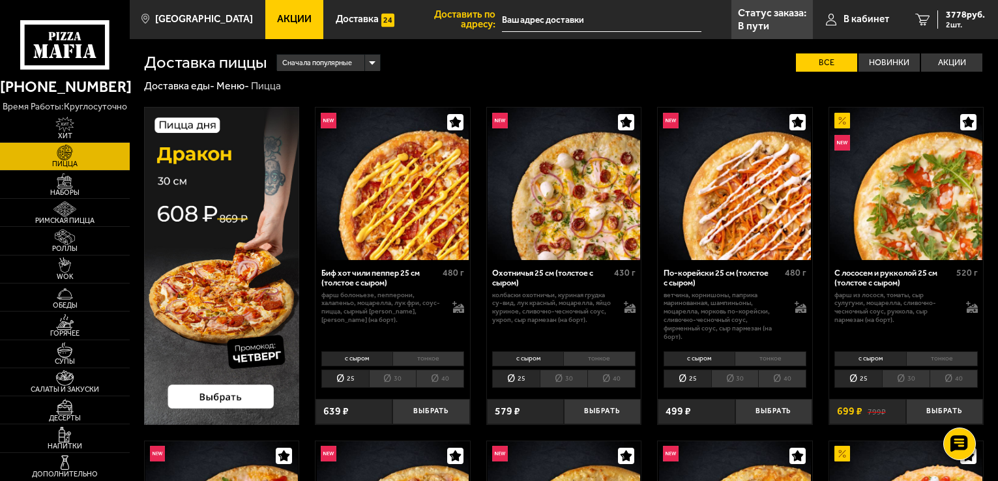
scroll to position [2021, 0]
